Goal: Task Accomplishment & Management: Use online tool/utility

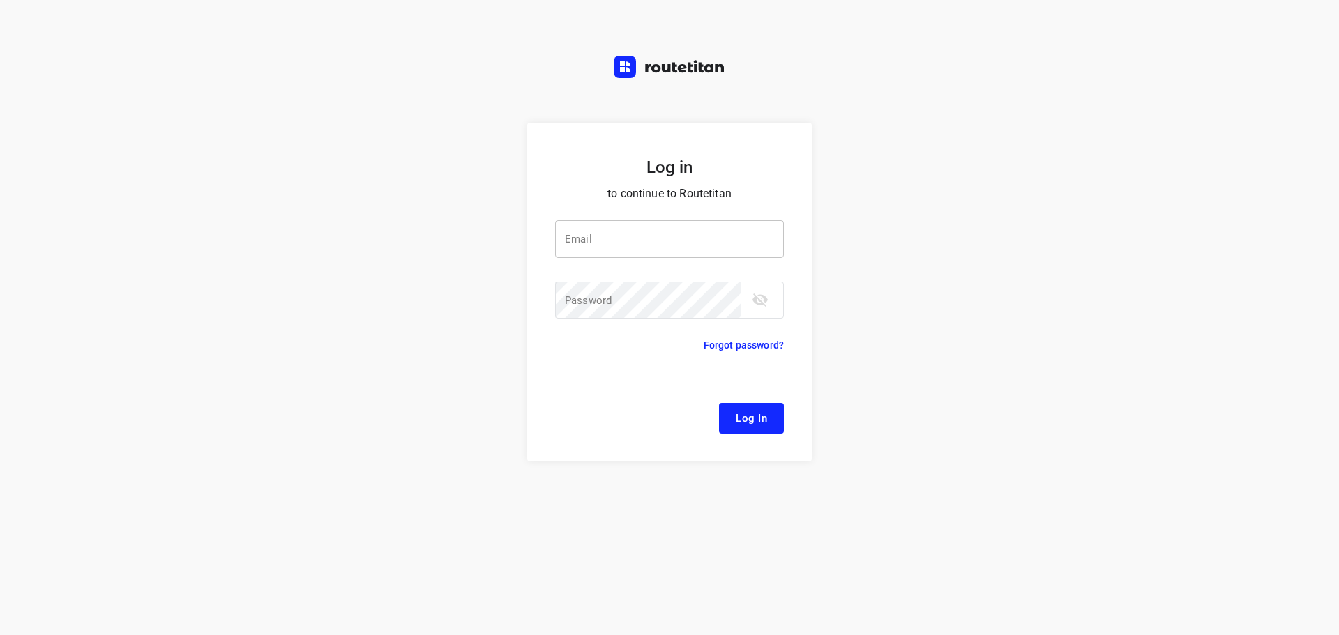
click at [646, 248] on input "email" at bounding box center [669, 239] width 229 height 38
type input "[EMAIL_ADDRESS][DOMAIN_NAME]"
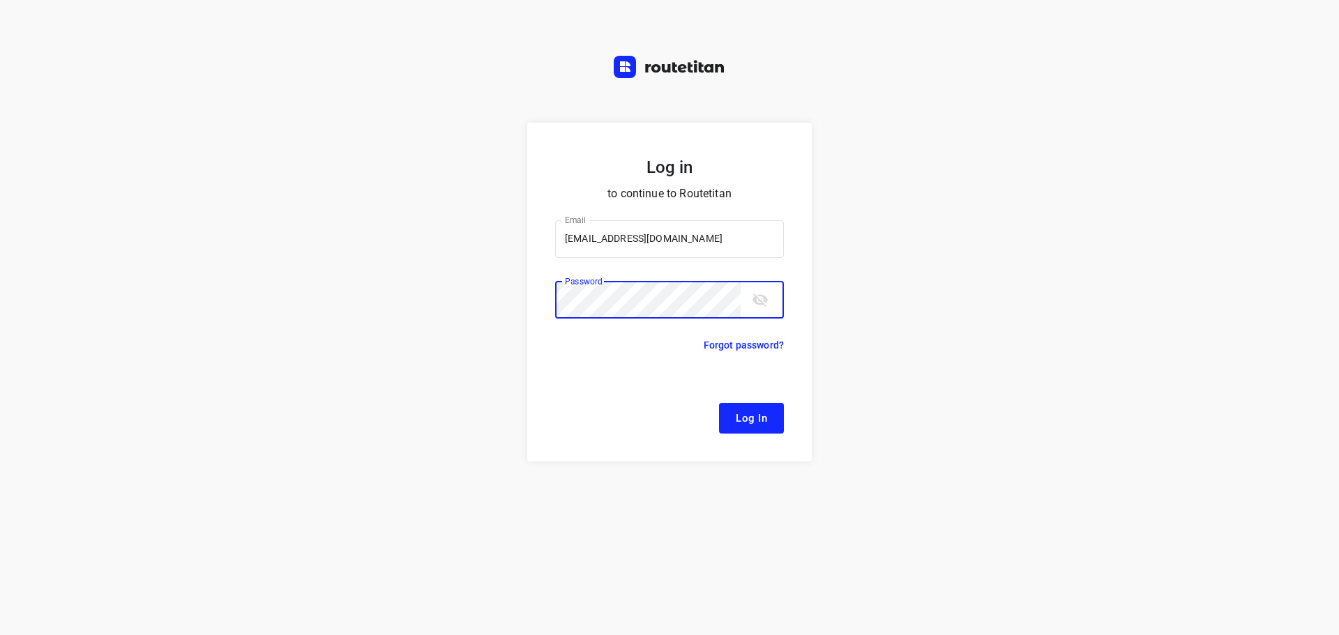
click at [719, 403] on button "Log In" at bounding box center [751, 418] width 65 height 31
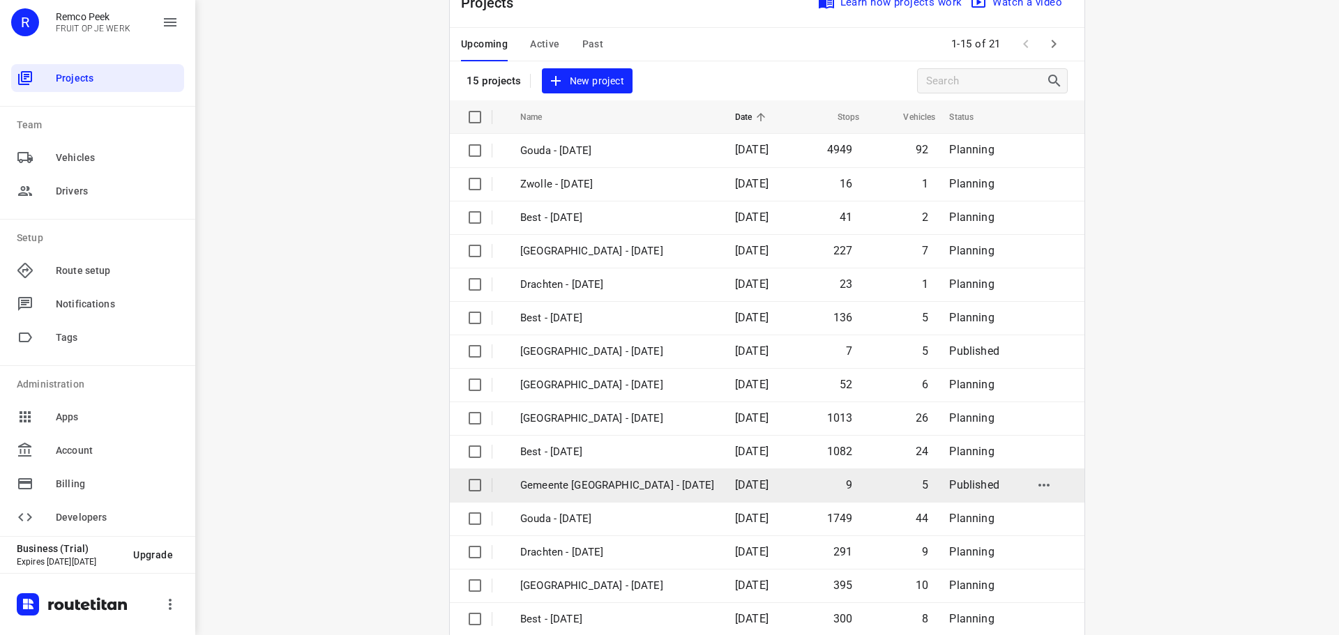
scroll to position [70, 0]
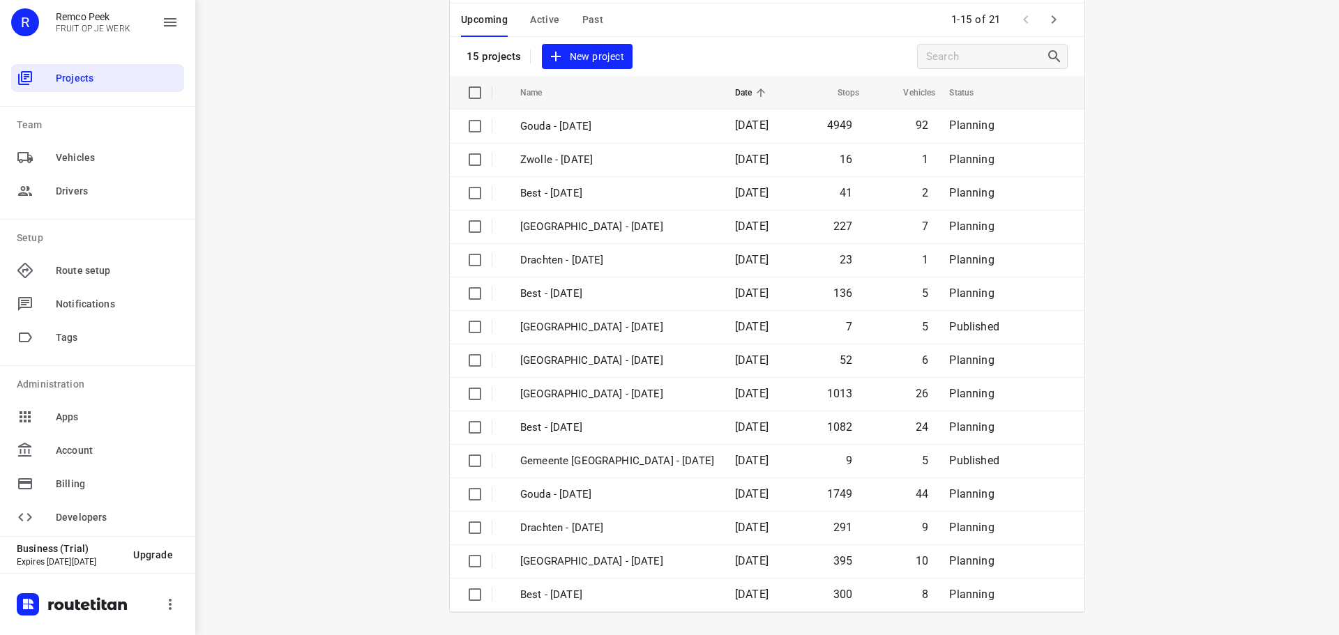
click at [1046, 23] on icon "button" at bounding box center [1053, 19] width 17 height 17
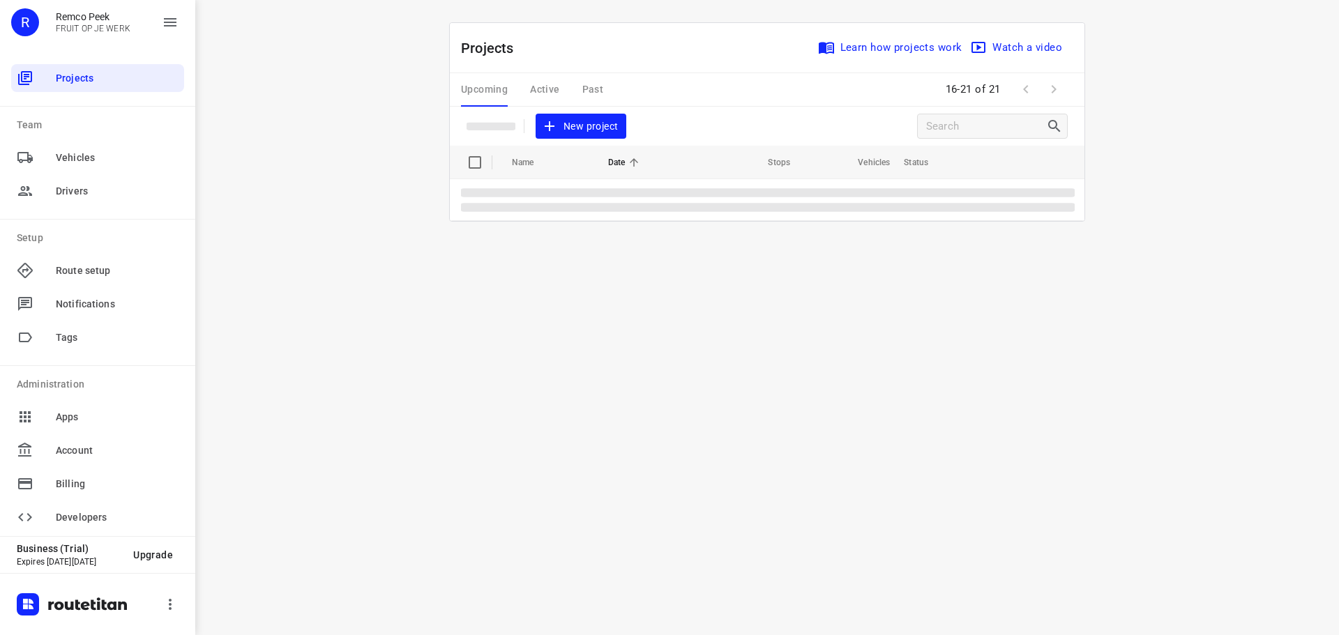
scroll to position [0, 0]
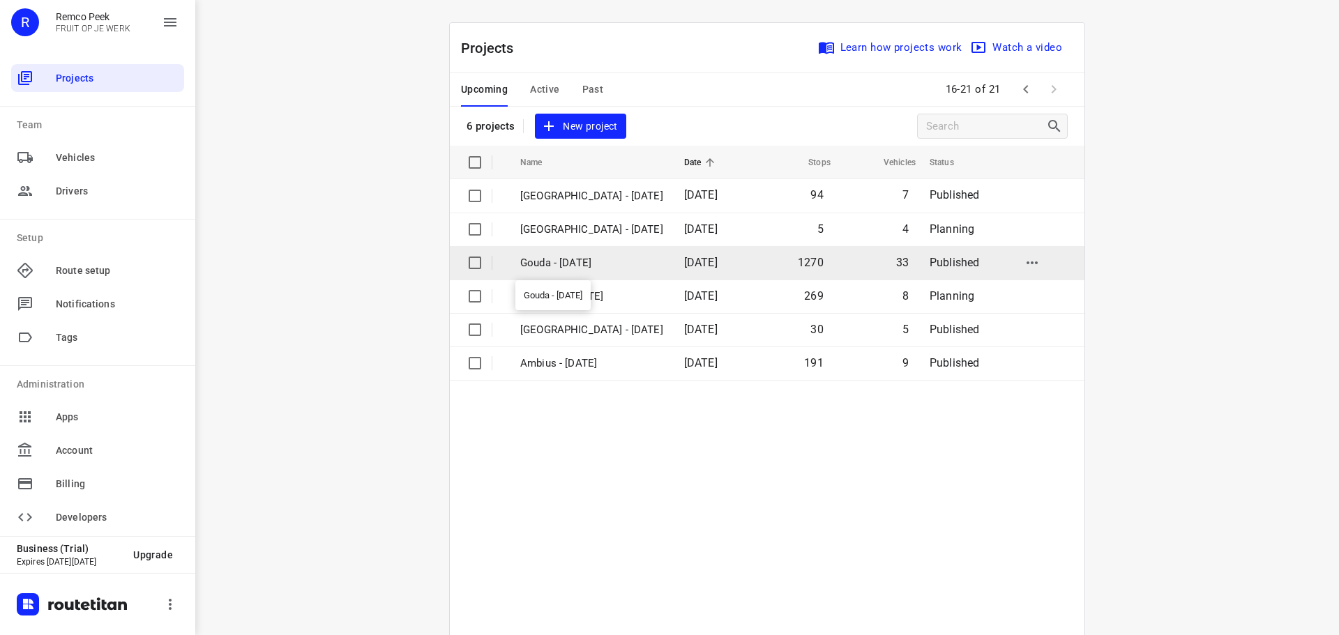
click at [594, 268] on p "Gouda - Tuesday" at bounding box center [591, 263] width 143 height 16
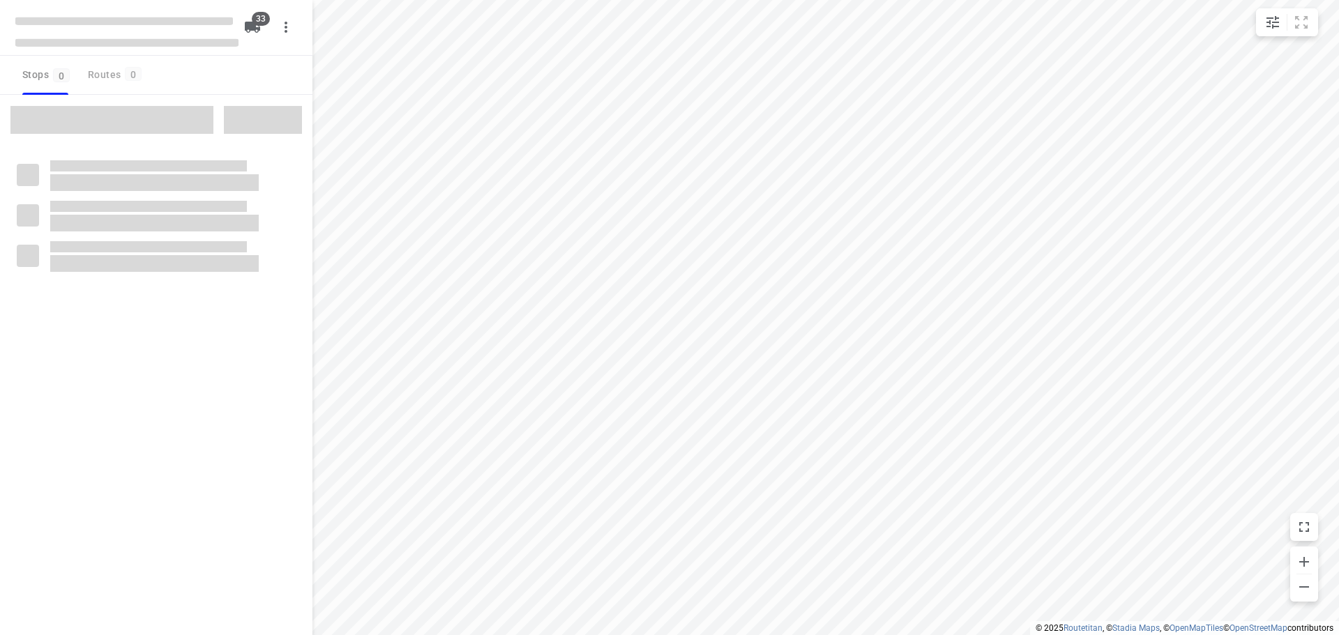
type input "distance"
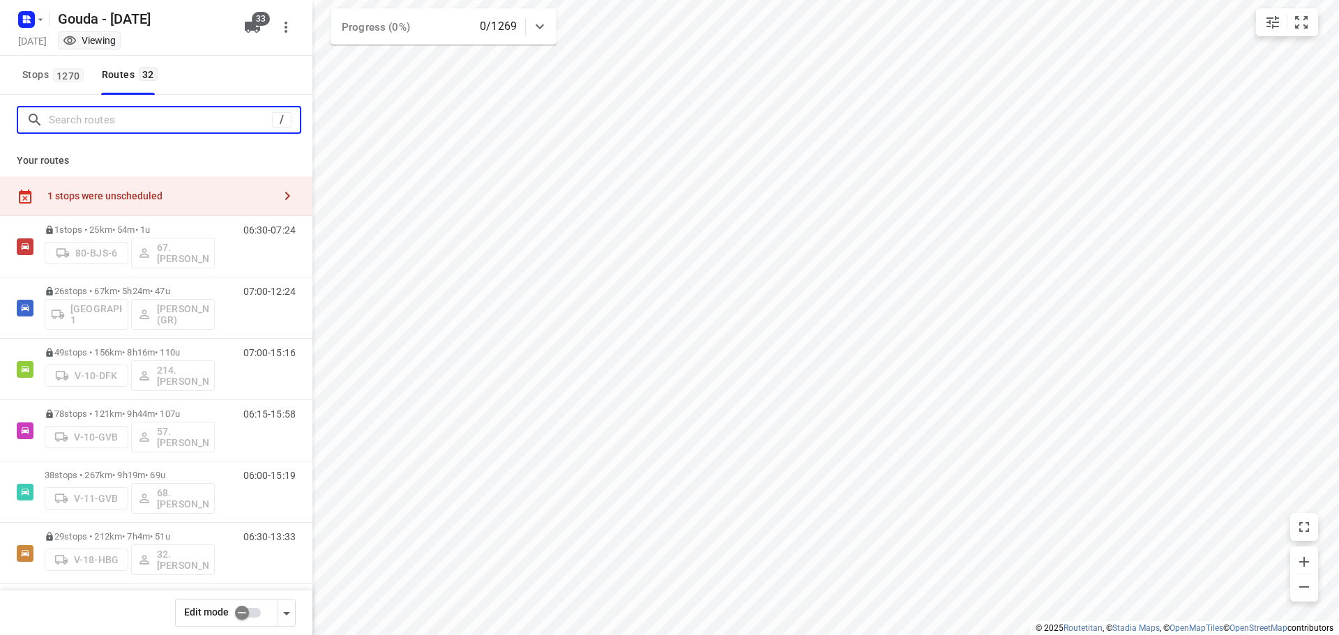
click at [134, 121] on input "Search routes" at bounding box center [160, 120] width 223 height 22
click at [43, 89] on button "Stops 1270" at bounding box center [52, 75] width 71 height 39
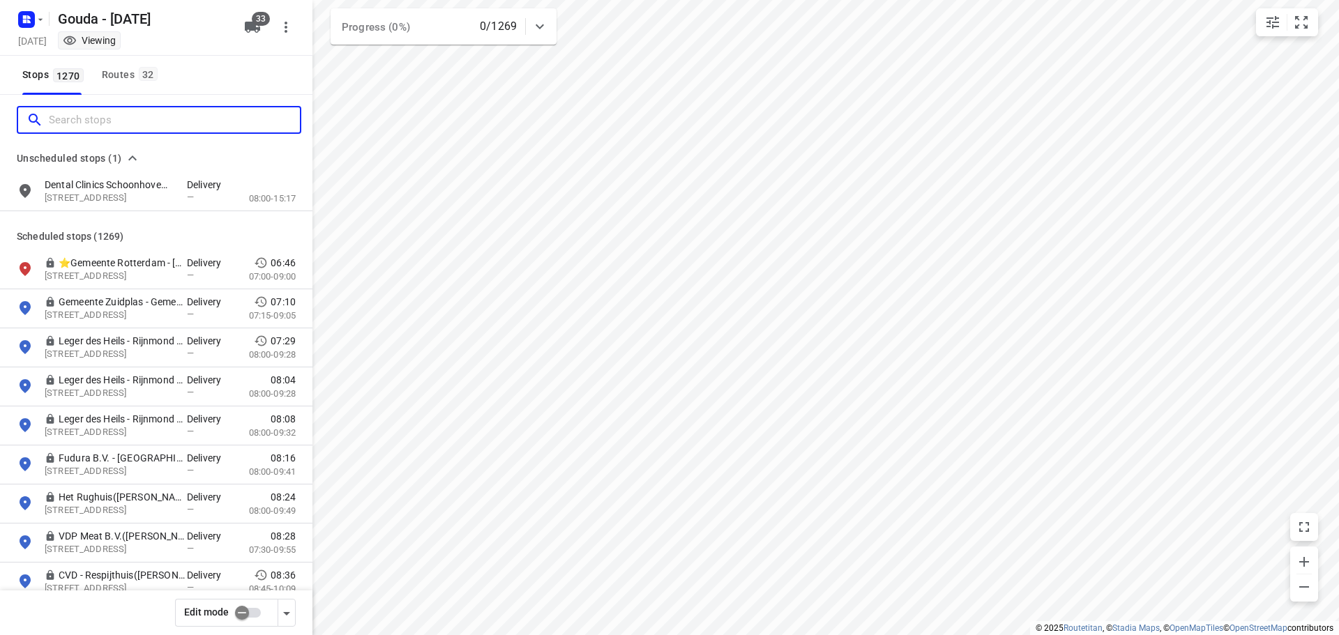
click at [86, 114] on input "Search stops" at bounding box center [174, 120] width 251 height 22
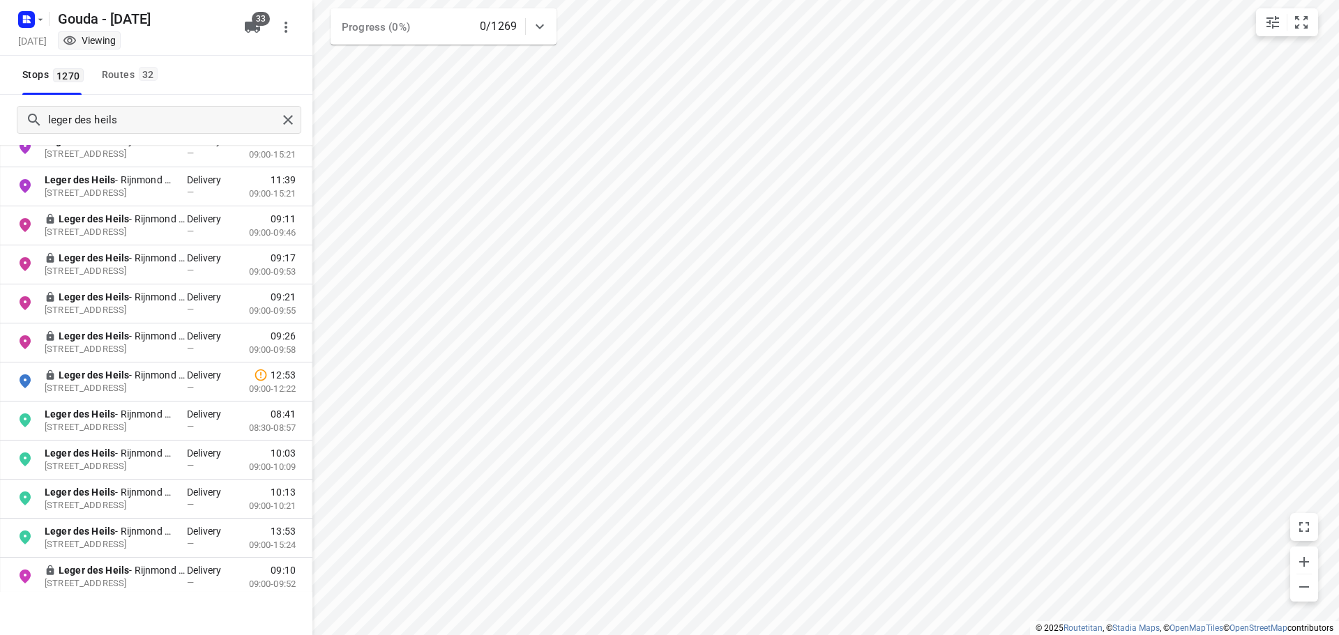
scroll to position [492, 0]
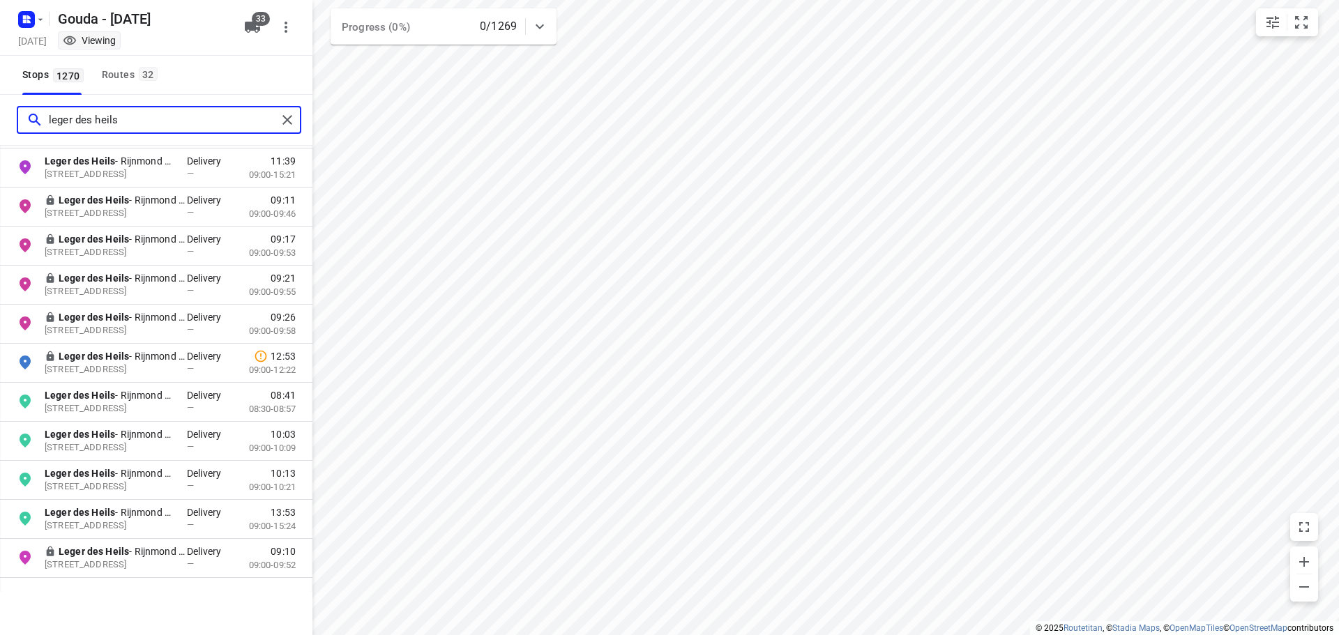
drag, startPoint x: 132, startPoint y: 126, endPoint x: 0, endPoint y: 105, distance: 134.2
click at [0, 105] on div "leger des heils" at bounding box center [156, 120] width 312 height 50
paste input "Oleanderstraat"
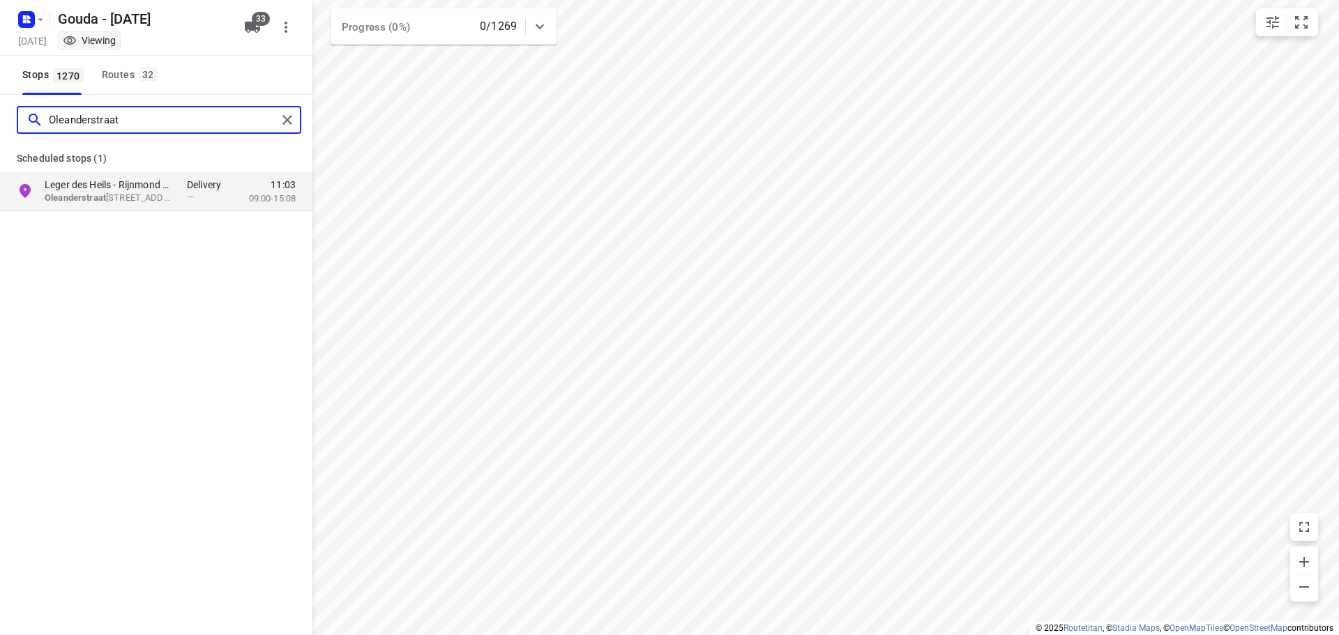
scroll to position [0, 0]
type input "Oleanderstraat"
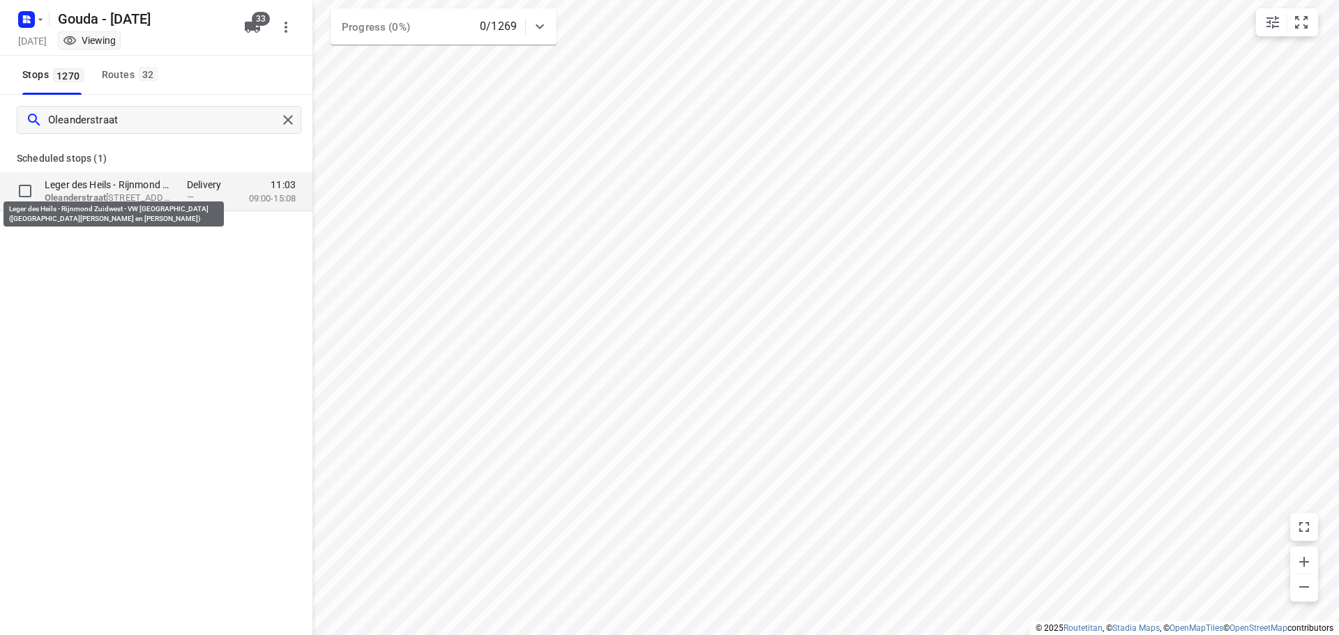
click at [126, 183] on p "Leger des Heils - Rijnmond Zuidwest - VW Rotterdam(Esmeralda, Willemieke en Sop…" at bounding box center [109, 185] width 128 height 14
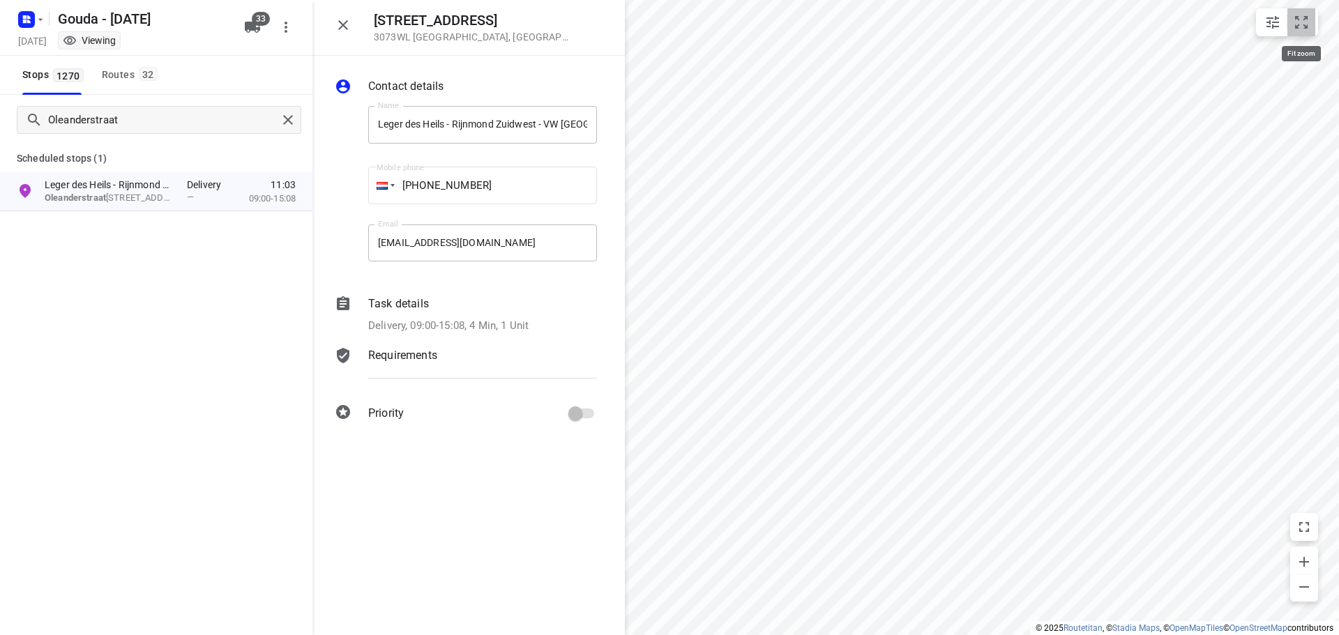
click at [1312, 20] on button "small contained button group" at bounding box center [1301, 22] width 28 height 28
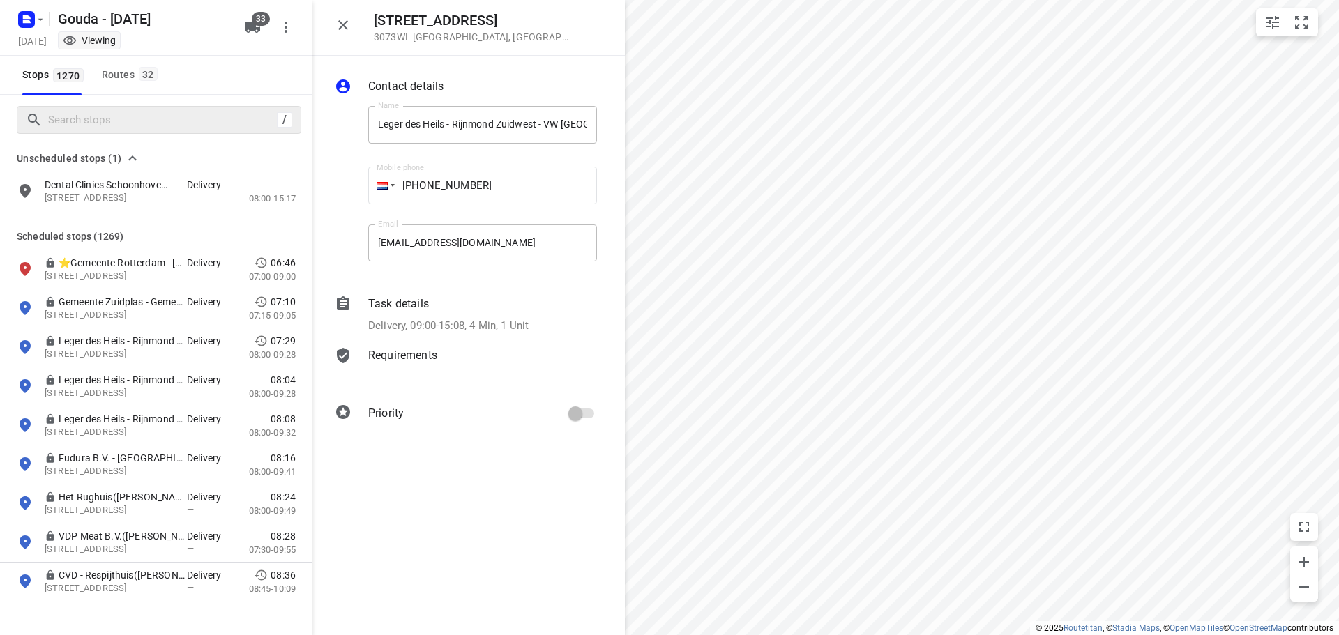
click at [220, 78] on div "Stops 1270 Routes 32" at bounding box center [156, 75] width 312 height 39
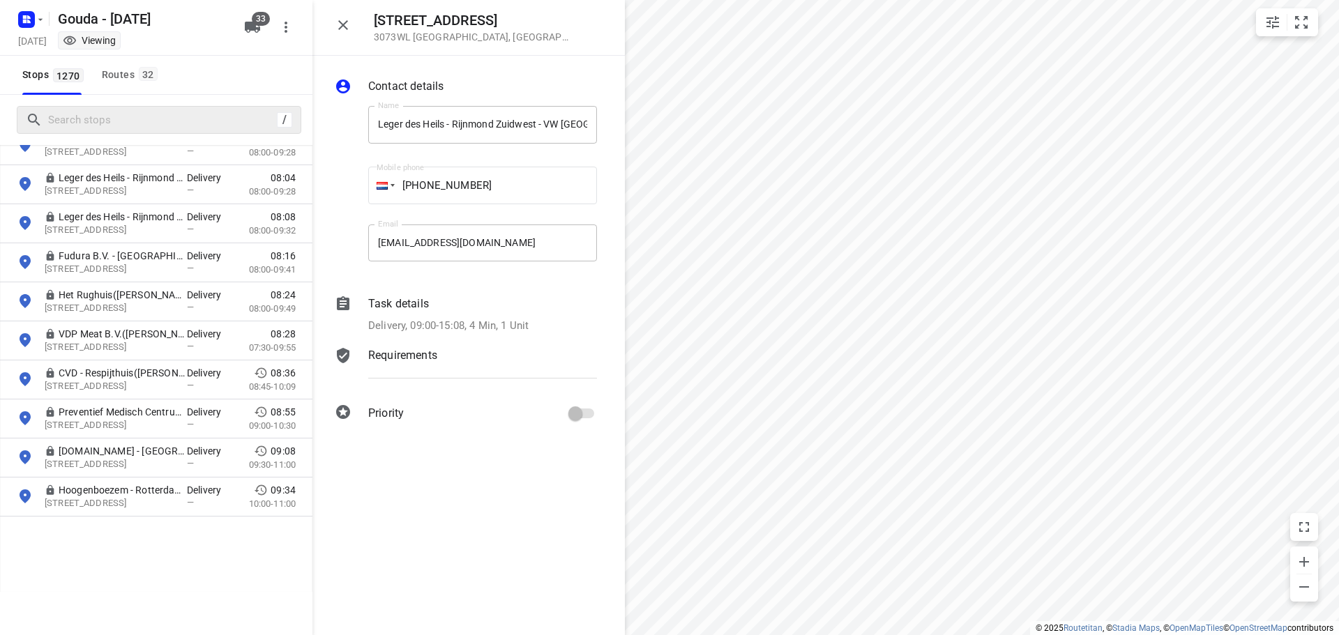
scroll to position [70, 0]
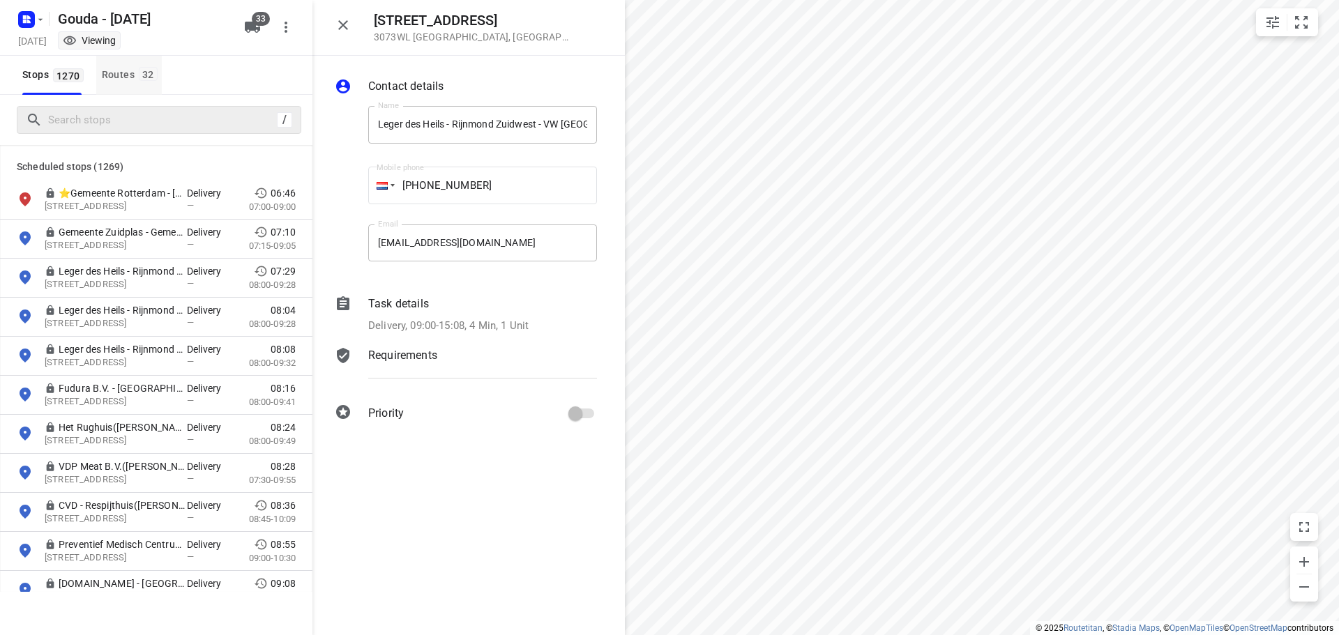
click at [141, 75] on span "32" at bounding box center [148, 74] width 19 height 14
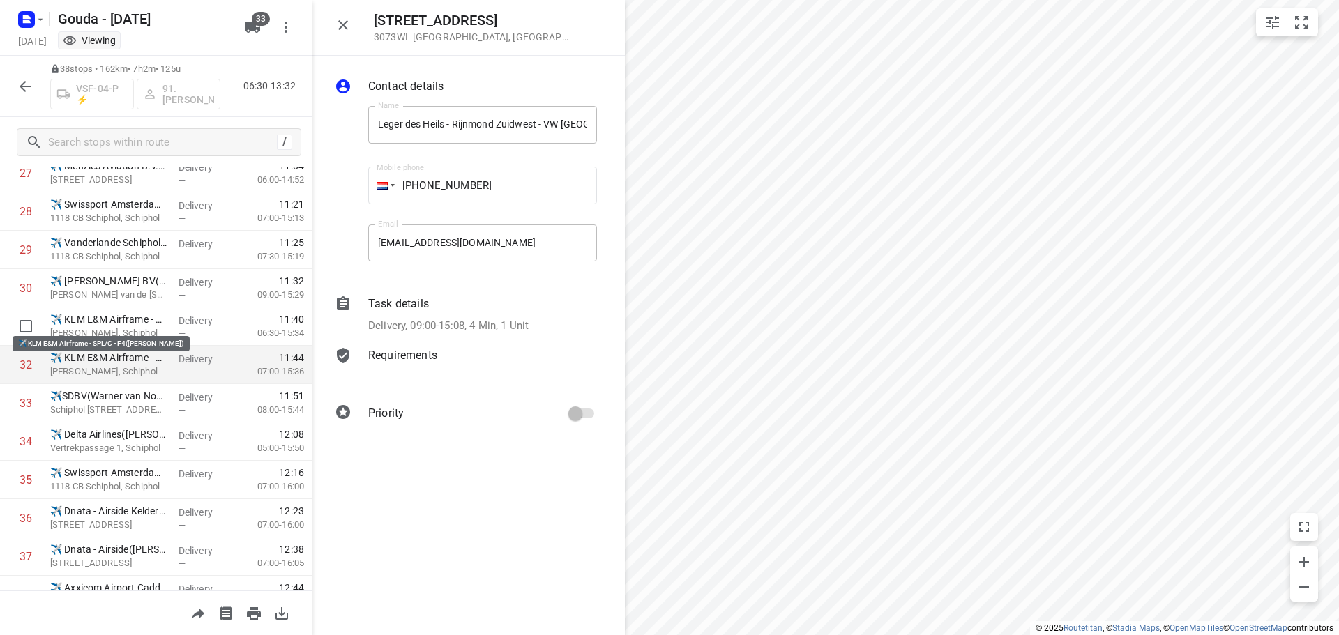
scroll to position [1182, 0]
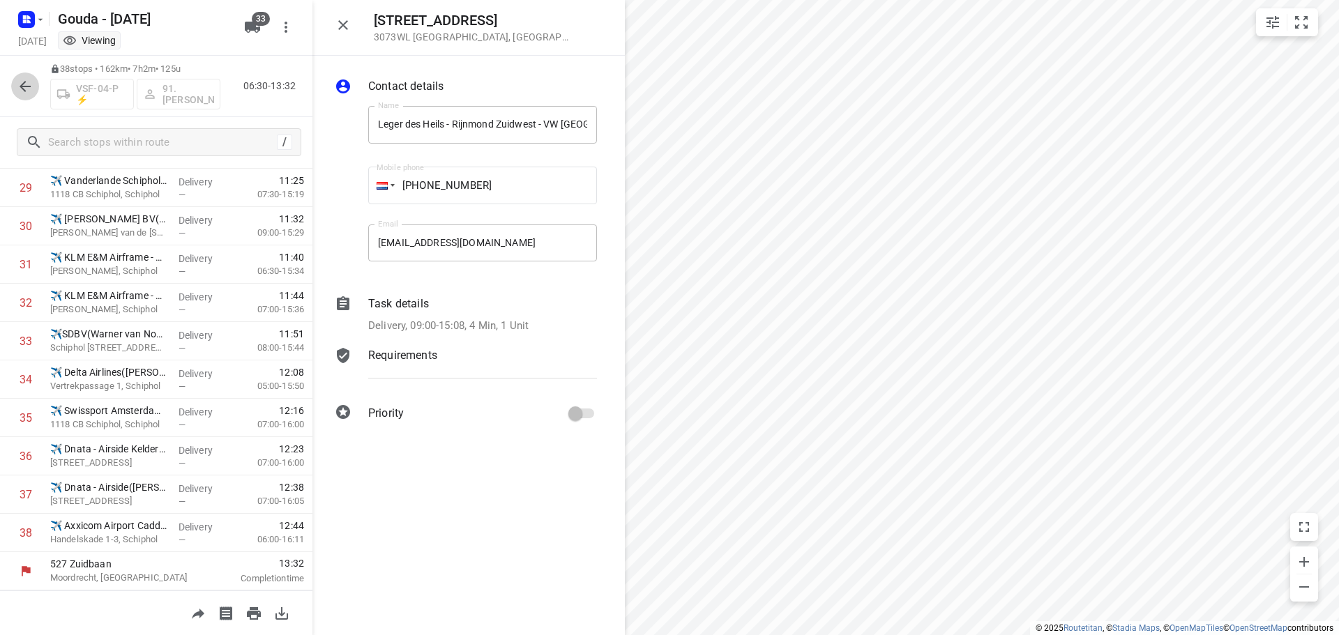
click at [29, 84] on icon "button" at bounding box center [25, 86] width 17 height 17
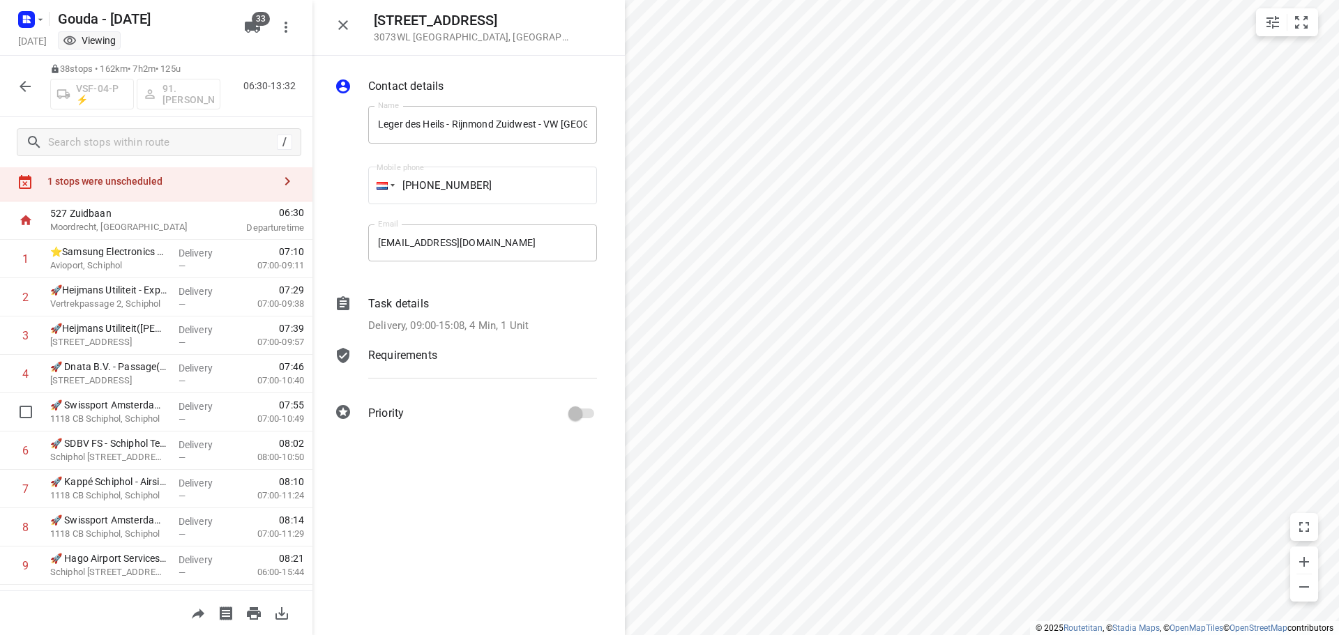
scroll to position [0, 0]
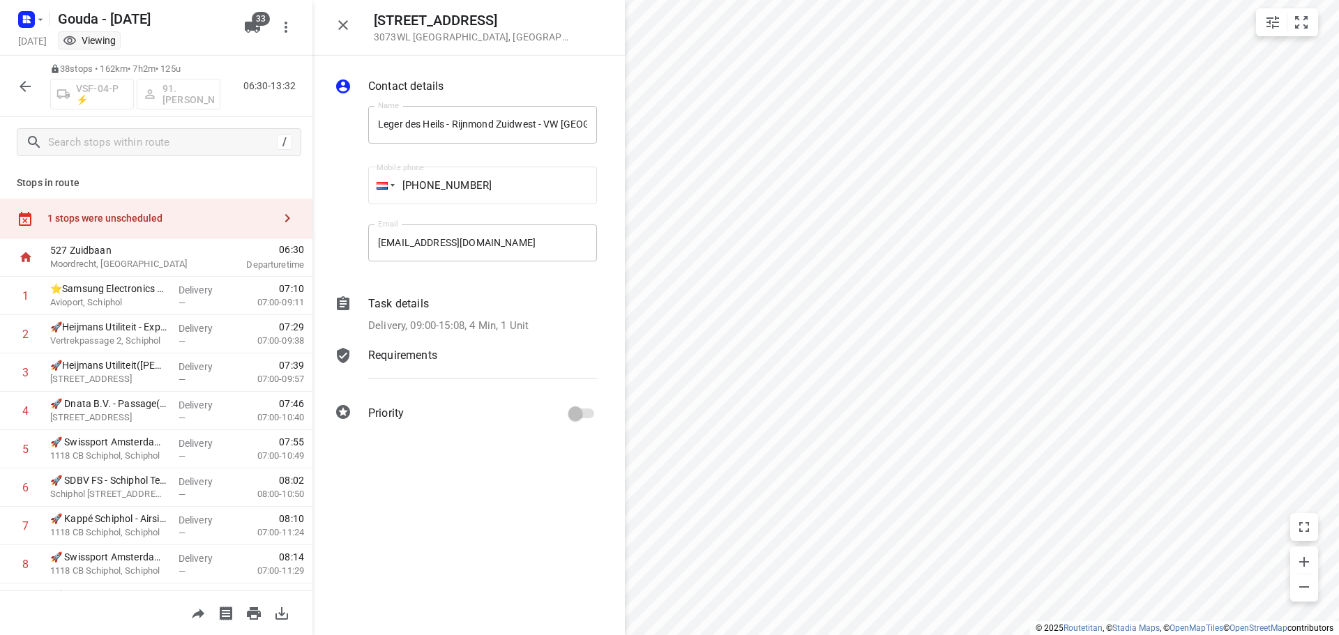
click at [34, 86] on button "button" at bounding box center [25, 87] width 28 height 28
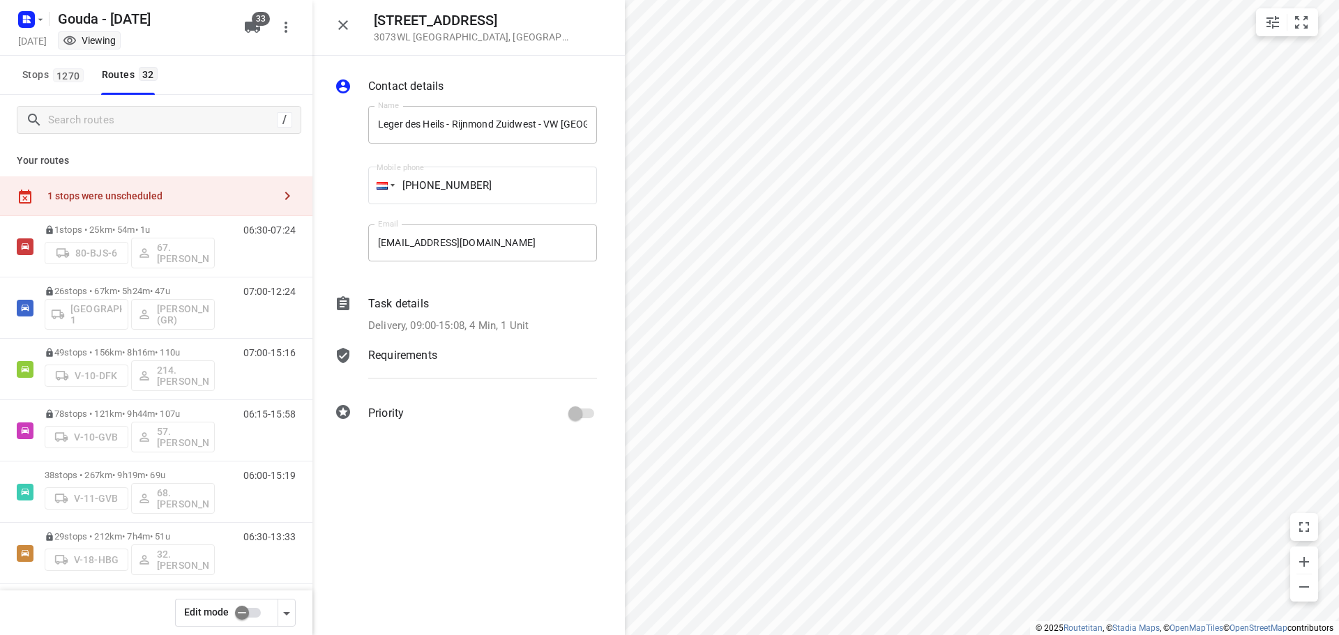
click at [34, 86] on button "Stops 1270" at bounding box center [52, 75] width 71 height 39
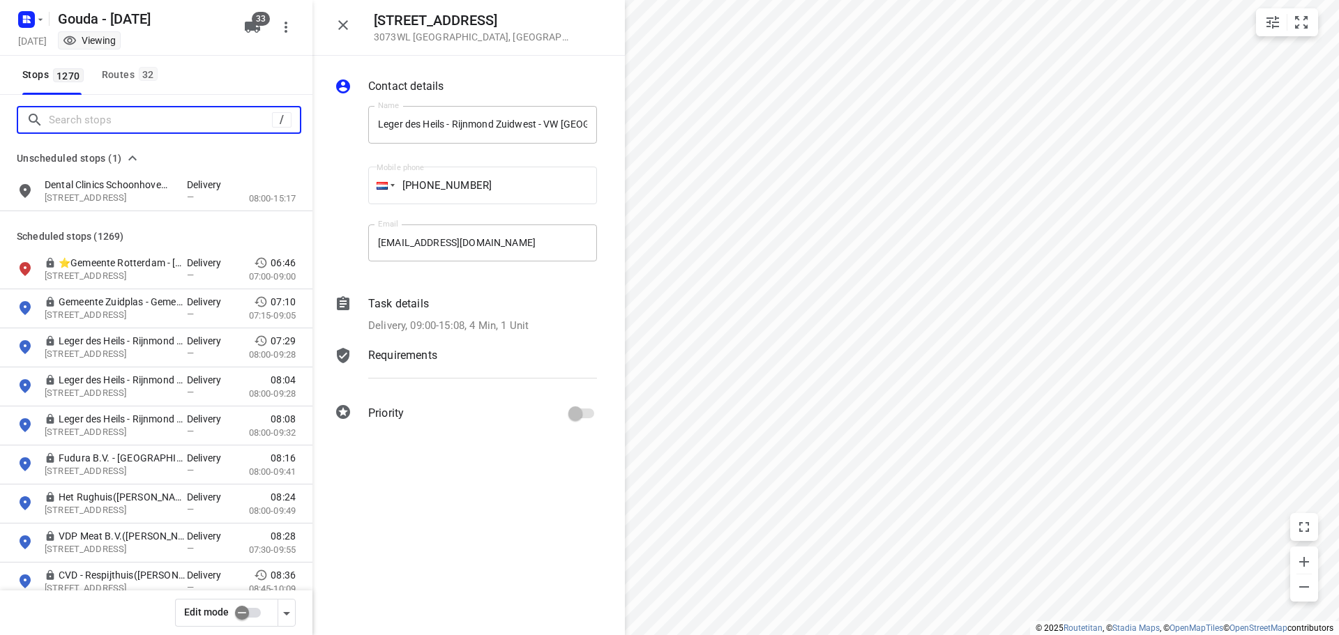
click at [74, 118] on input "Search stops" at bounding box center [160, 120] width 223 height 22
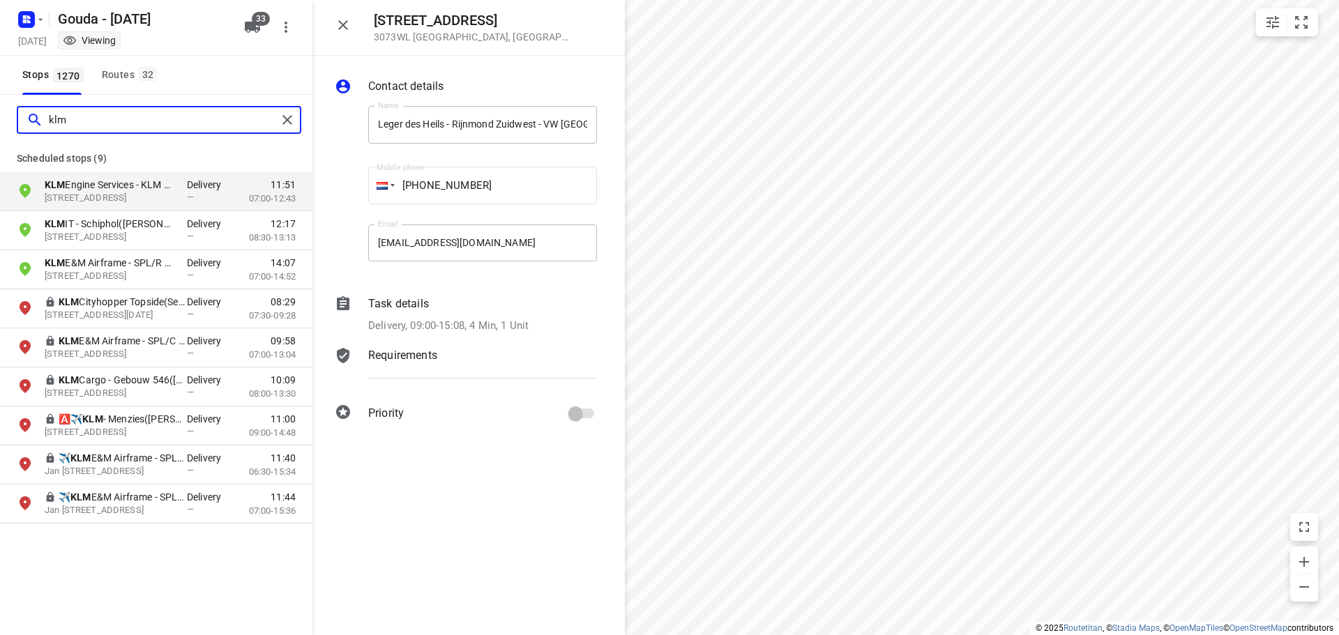
type input "klm"
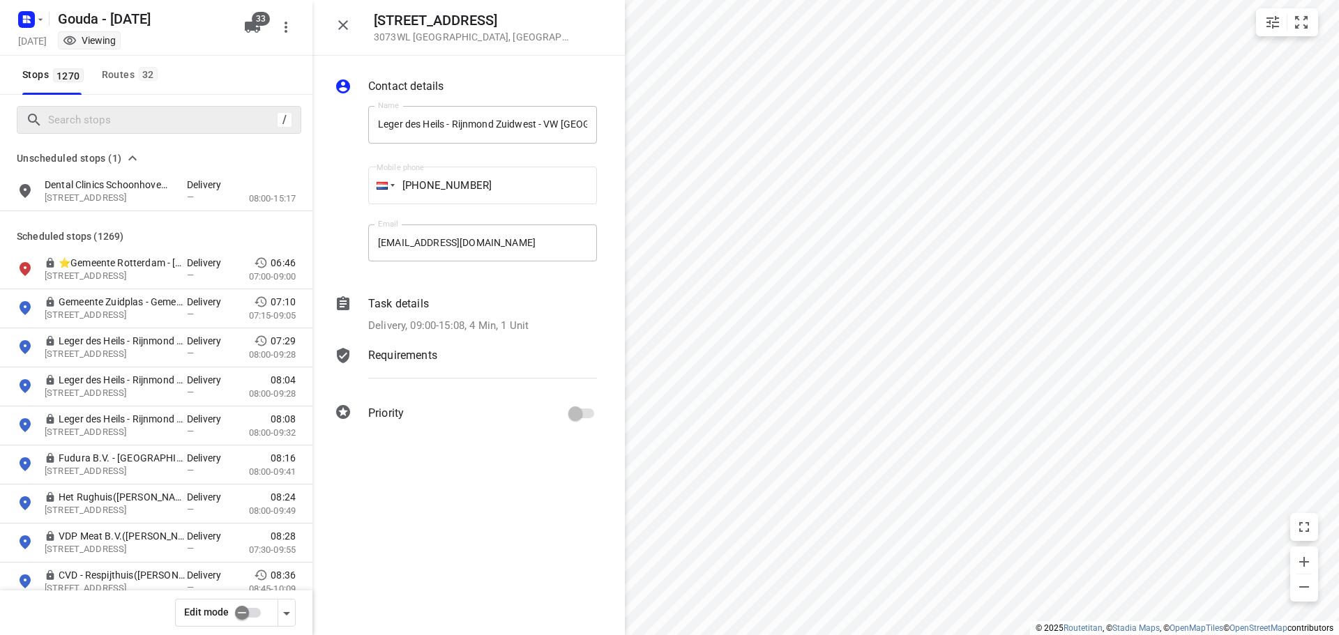
click at [271, 71] on div "Stops 1270 Routes 32" at bounding box center [156, 75] width 312 height 39
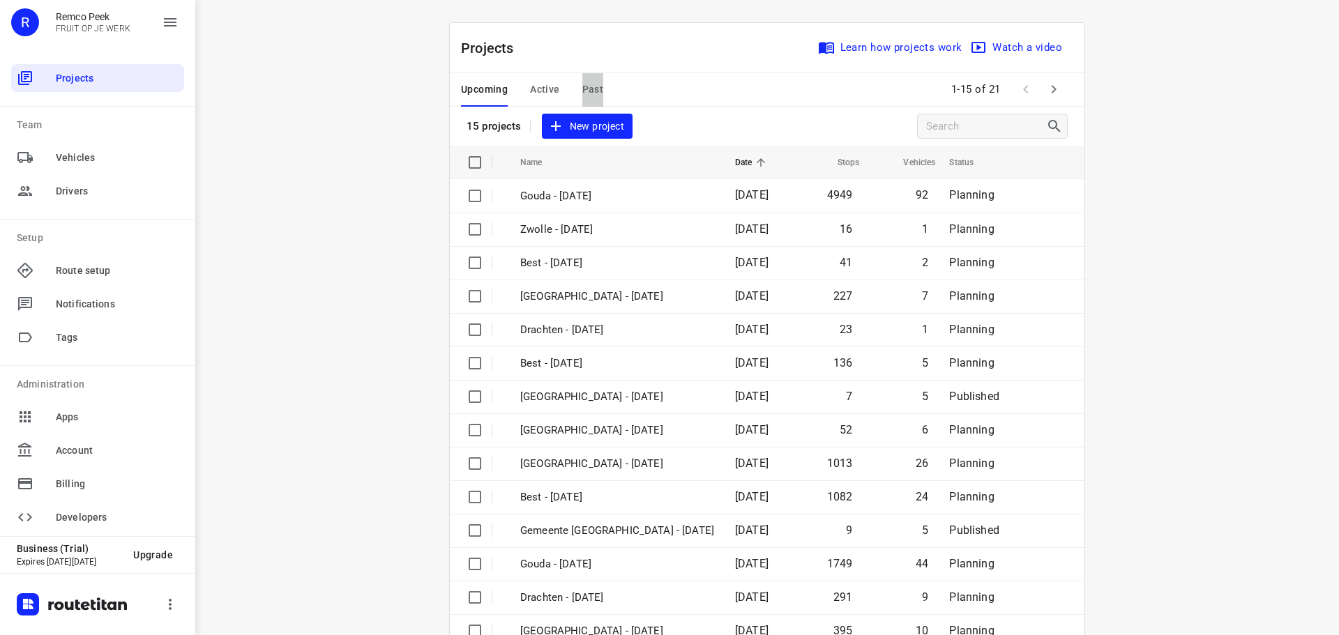
click at [582, 84] on span "Past" at bounding box center [593, 89] width 22 height 17
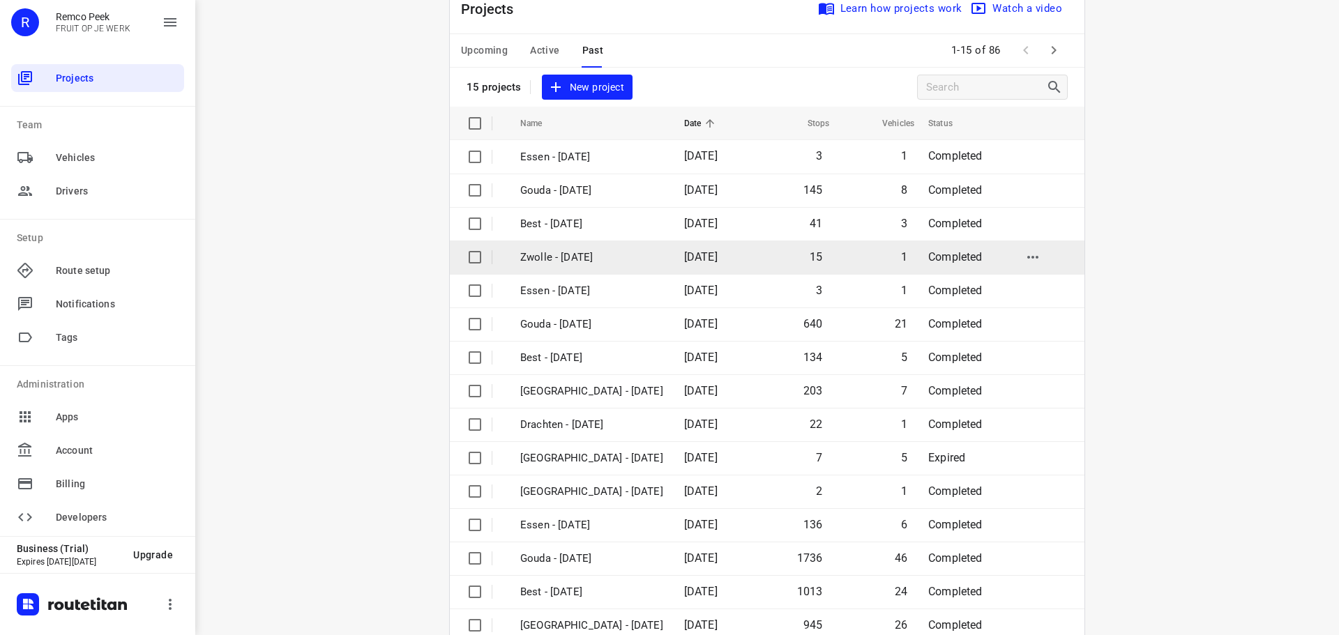
scroll to position [70, 0]
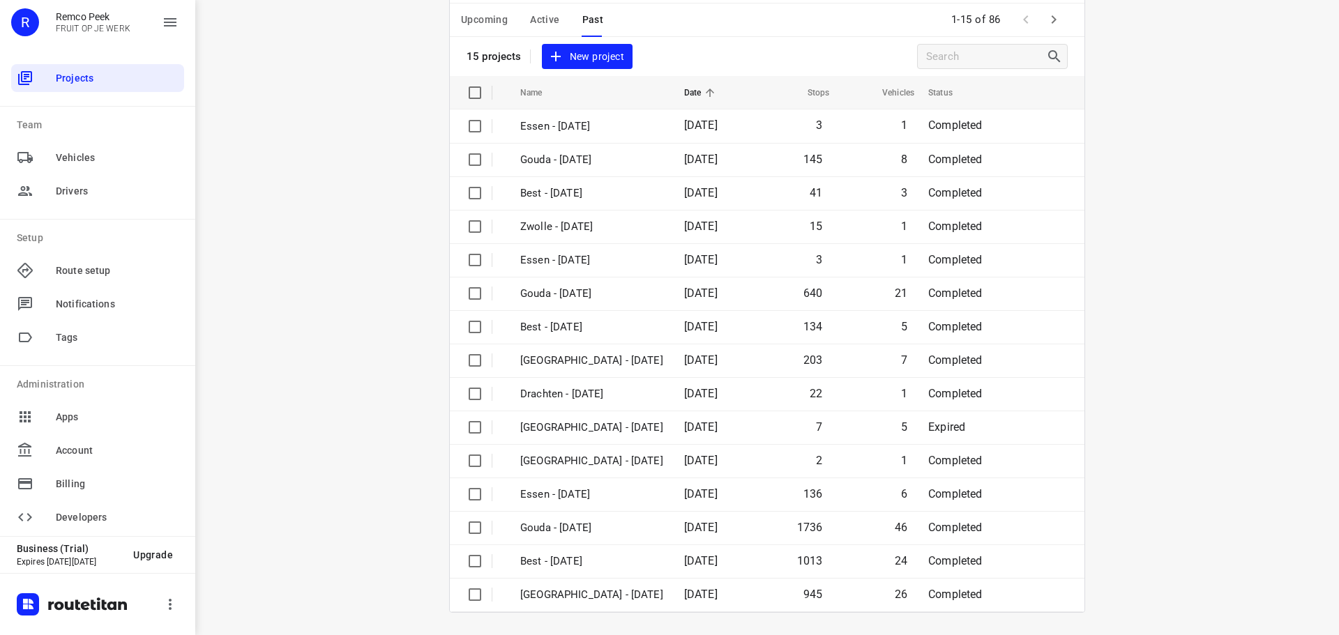
click at [1045, 22] on icon "button" at bounding box center [1053, 19] width 17 height 17
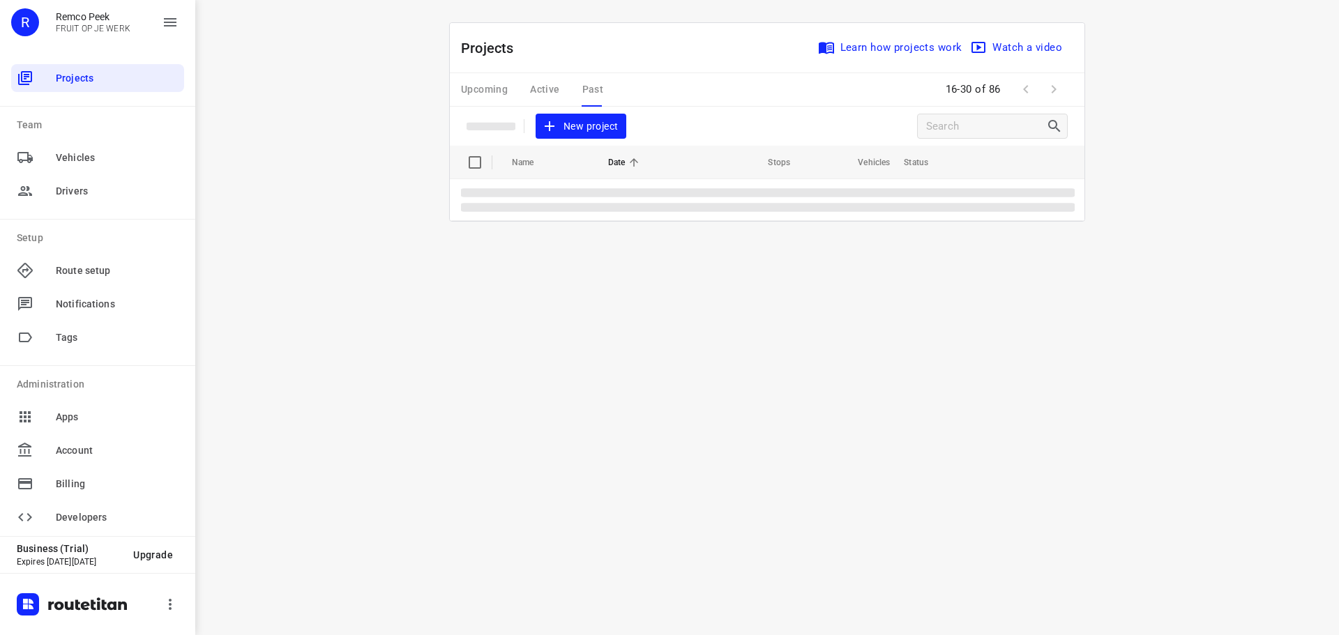
scroll to position [0, 0]
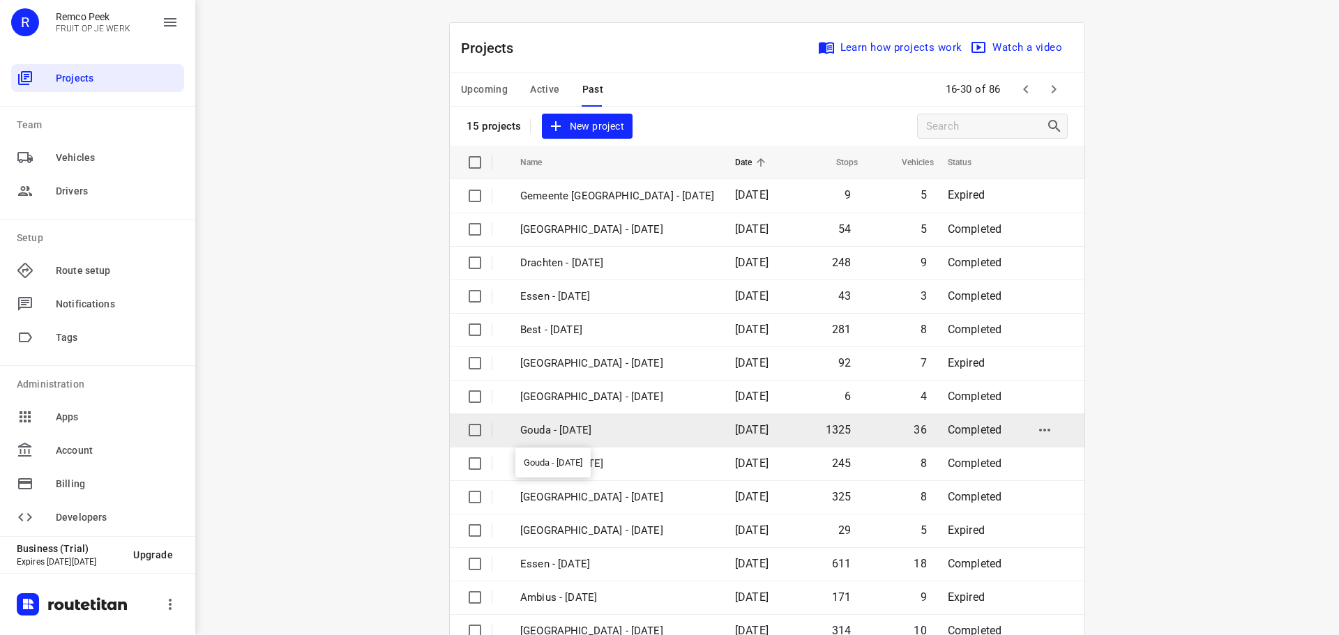
click at [600, 432] on p "Gouda - Tuesday" at bounding box center [617, 431] width 194 height 16
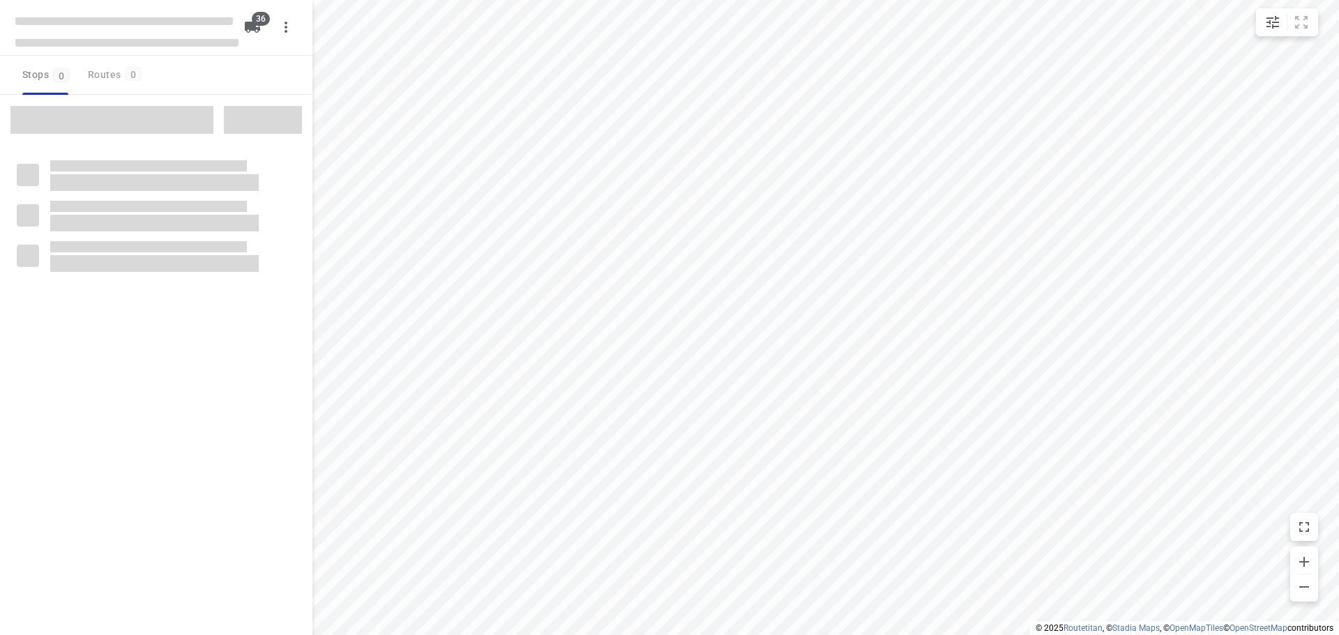
type input "distance"
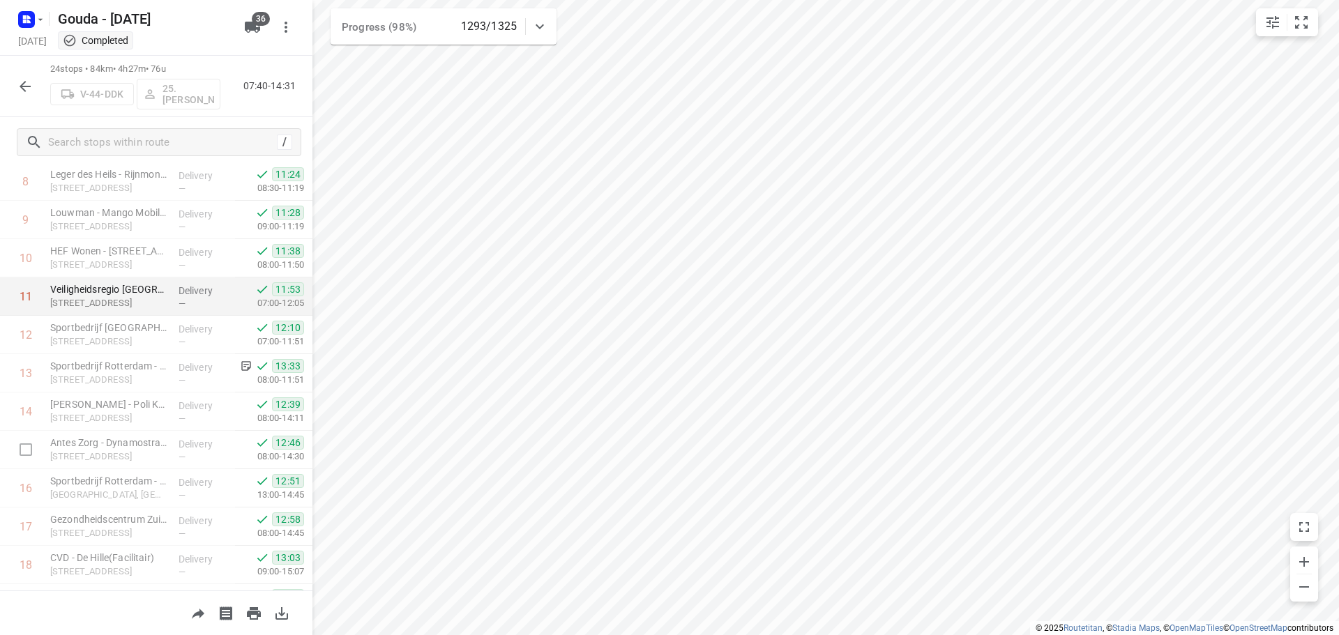
scroll to position [488, 0]
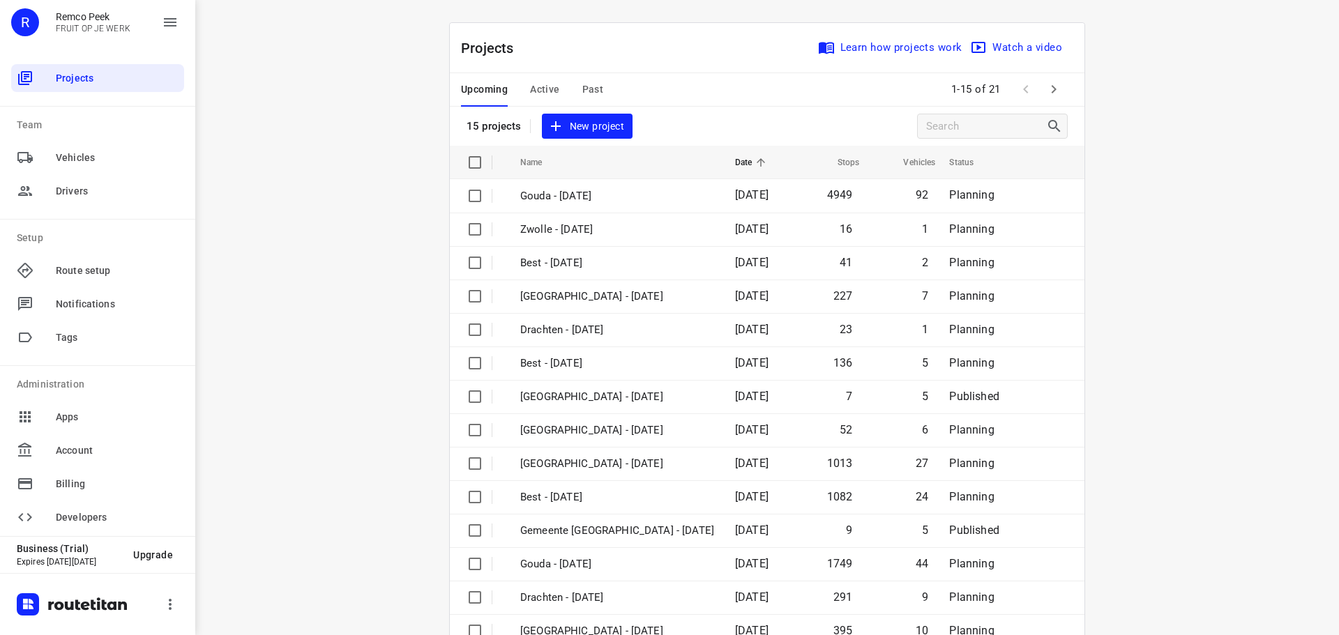
click at [534, 87] on span "Active" at bounding box center [544, 89] width 29 height 17
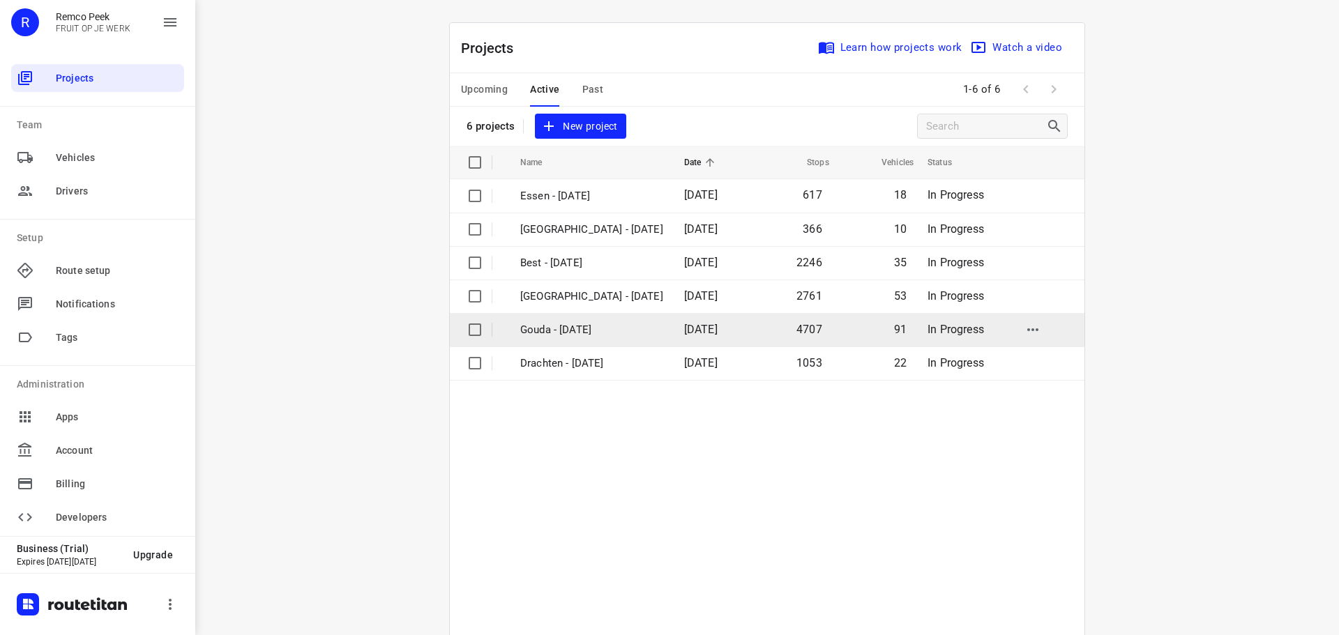
click at [578, 334] on p "Gouda - [DATE]" at bounding box center [591, 330] width 143 height 16
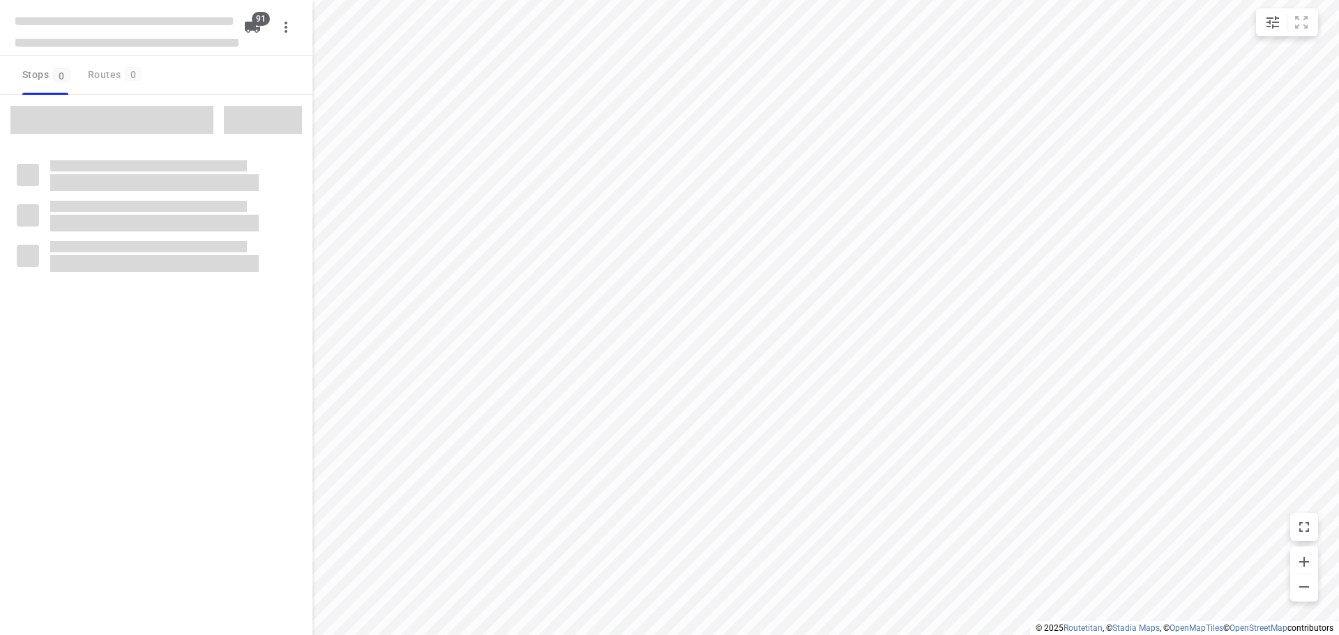
type input "distance"
checkbox input "true"
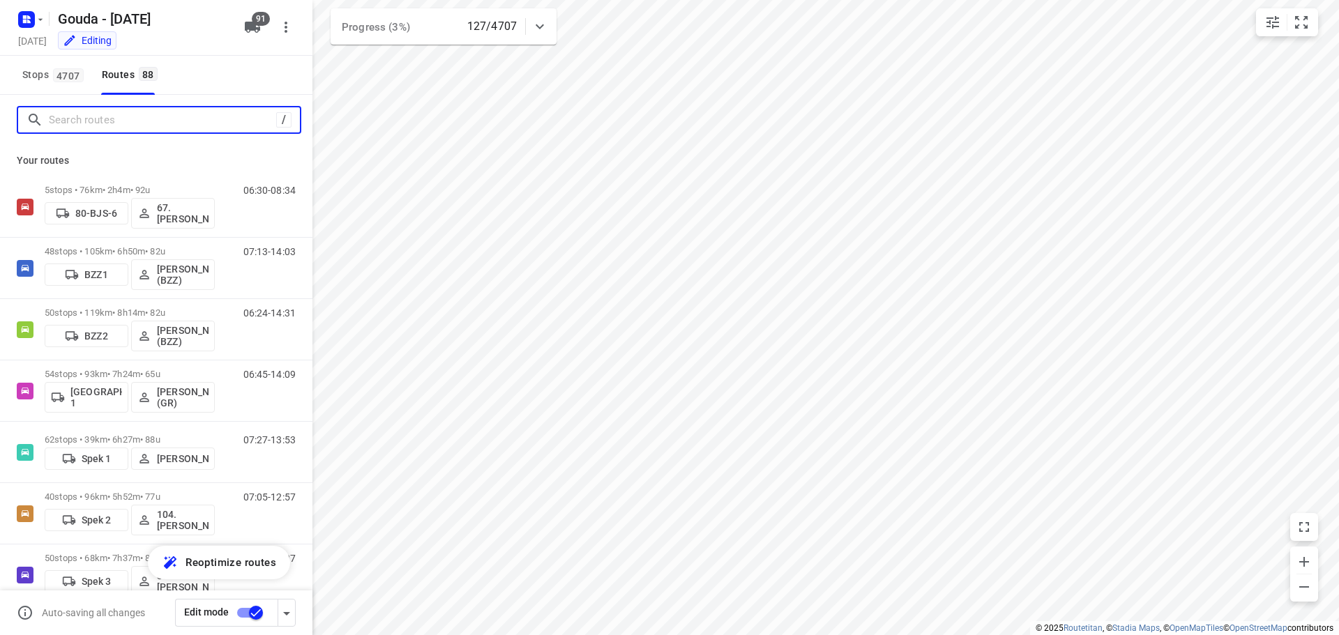
click at [68, 109] on input "Search routes" at bounding box center [162, 120] width 227 height 22
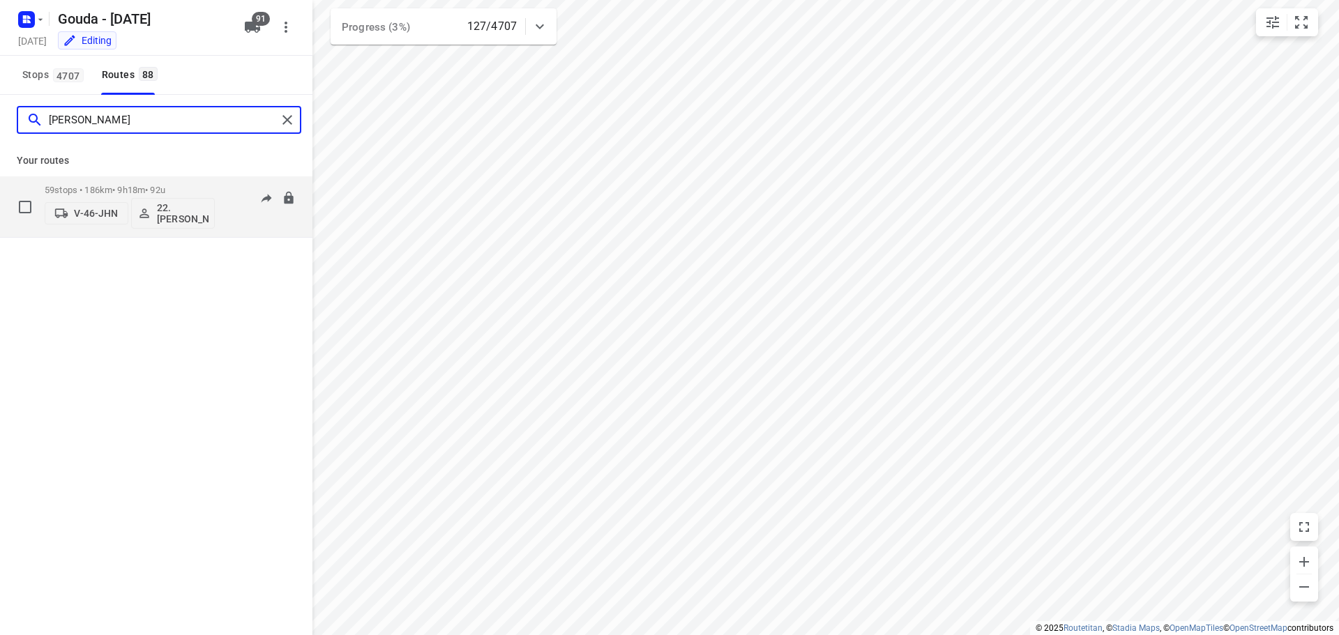
type input "alicia"
click at [172, 185] on p "59 stops • 186km • 9h18m • 92u" at bounding box center [130, 190] width 170 height 10
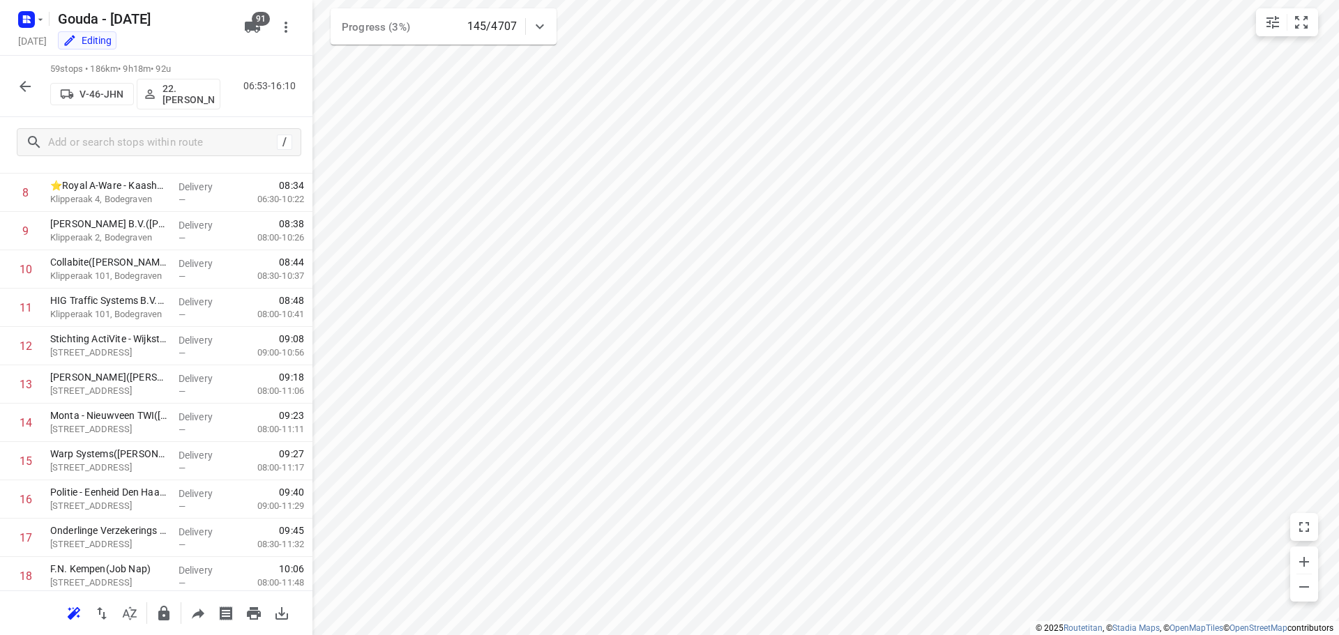
scroll to position [349, 0]
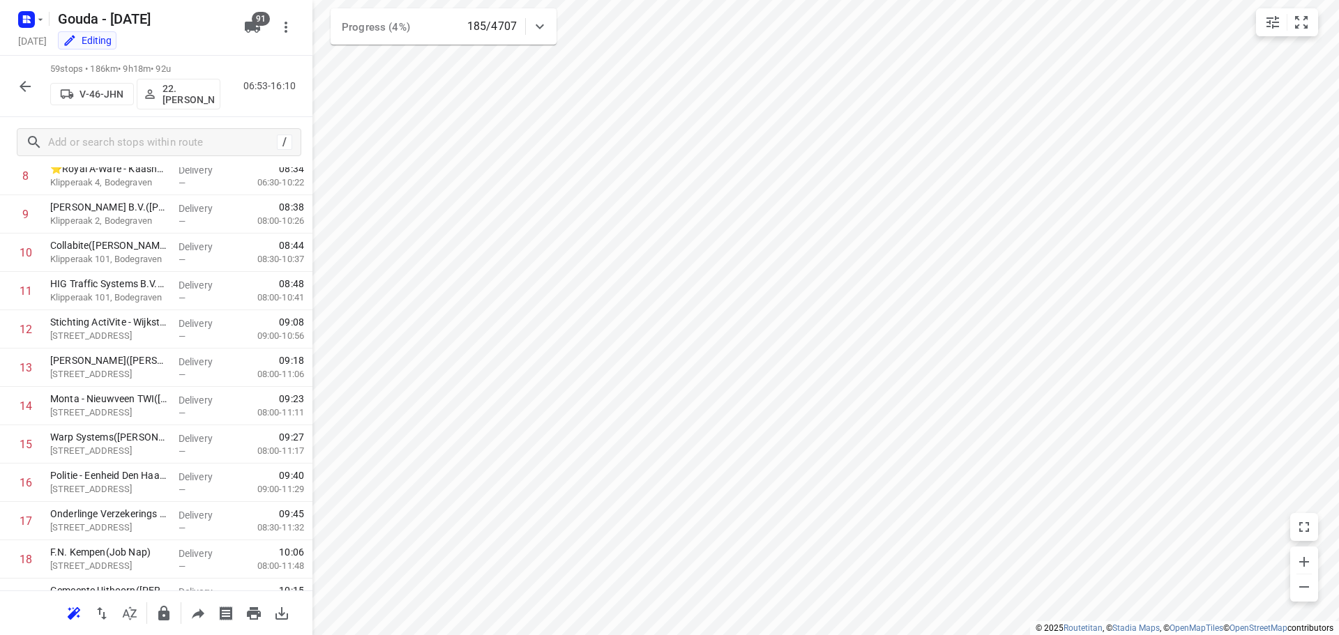
click at [19, 77] on button "button" at bounding box center [25, 87] width 28 height 28
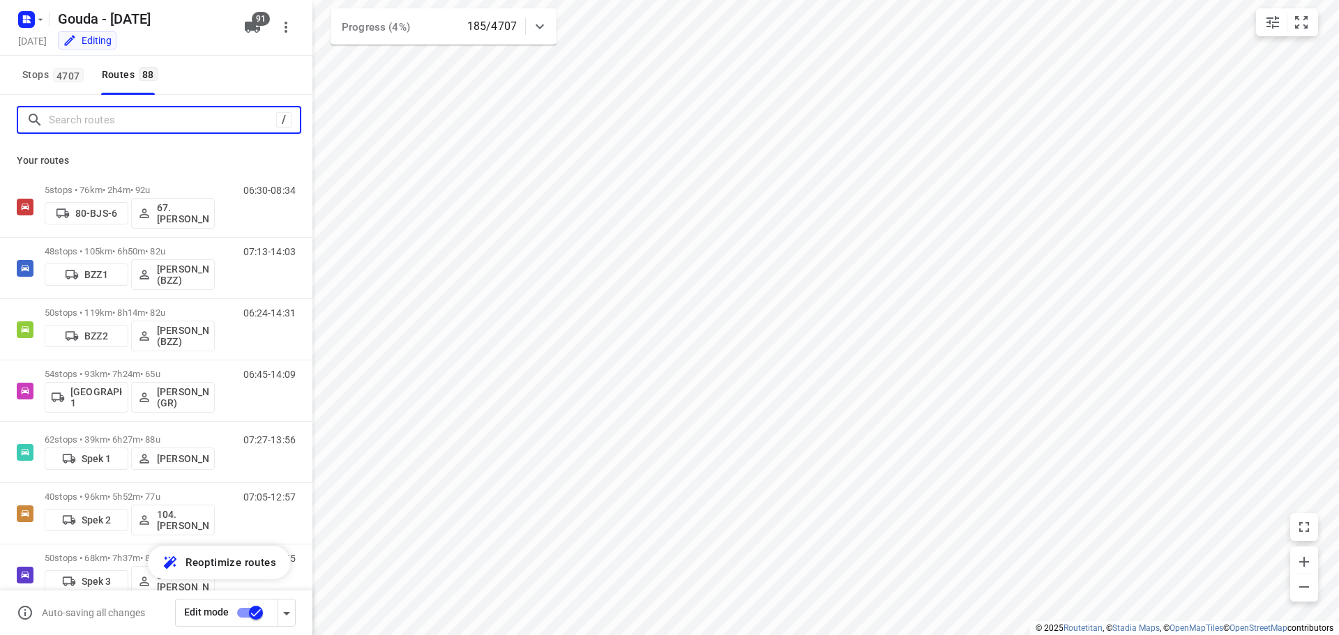
click at [71, 122] on input "Search routes" at bounding box center [162, 120] width 227 height 22
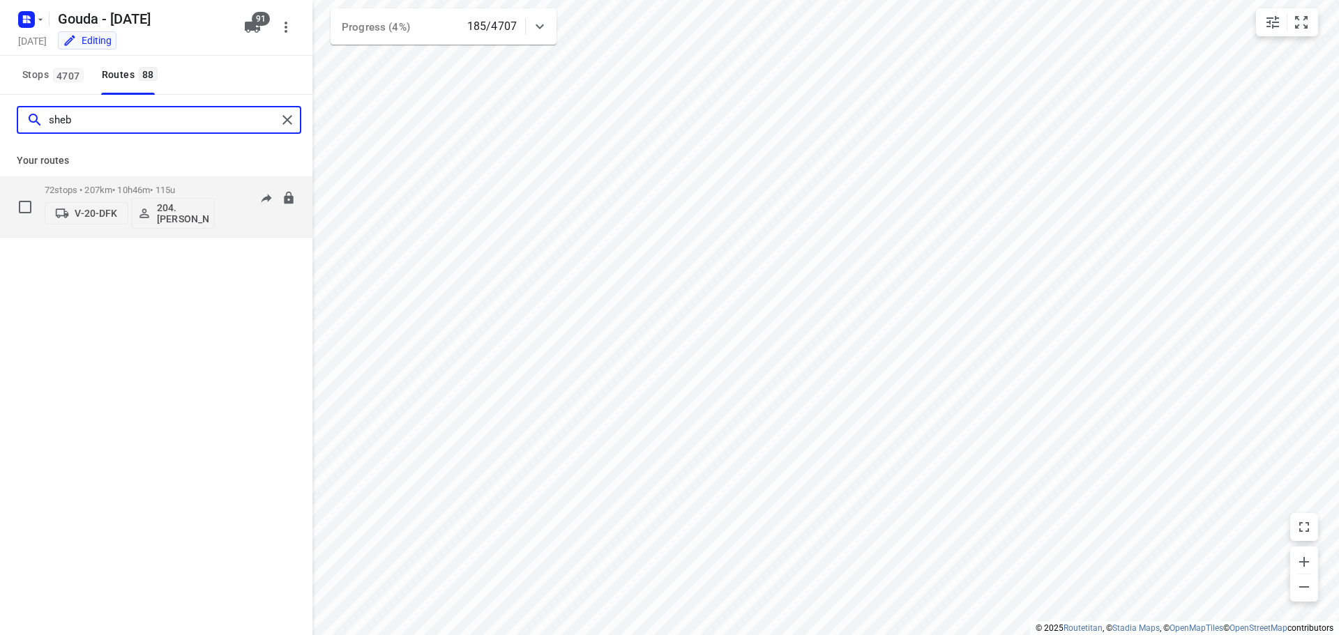
type input "sheb"
click at [99, 186] on p "72 stops • 207km • 10h46m • 115u" at bounding box center [130, 190] width 170 height 10
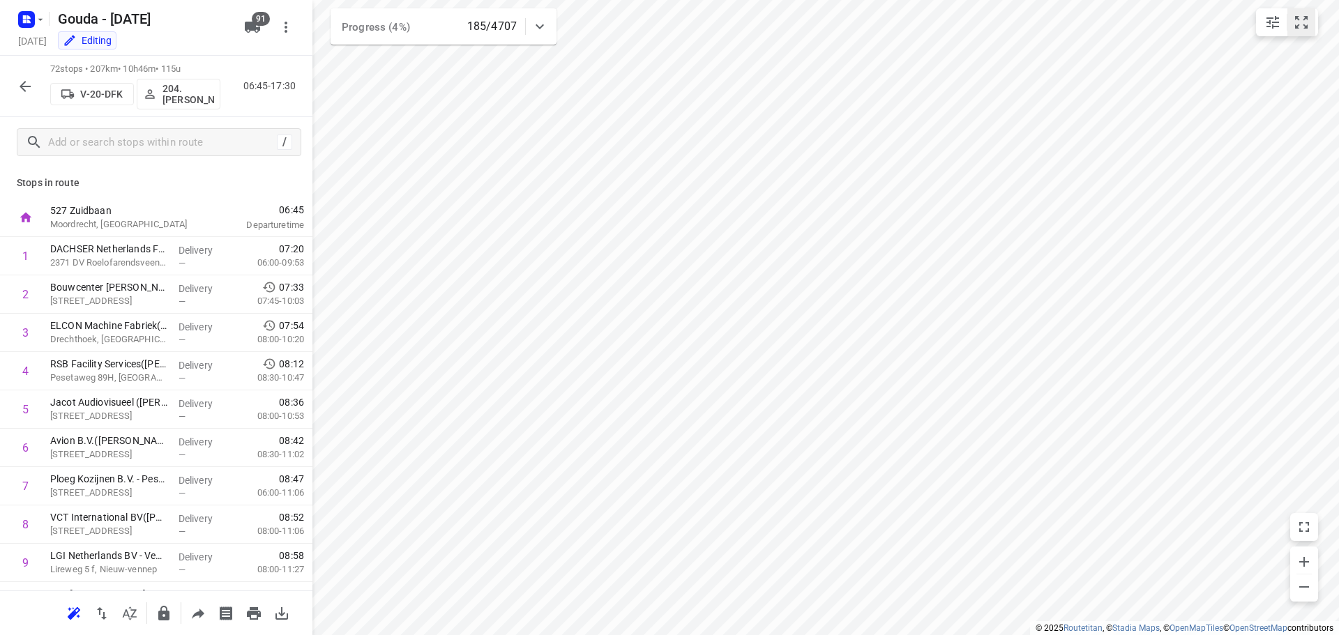
click at [1310, 20] on button "small contained button group" at bounding box center [1301, 22] width 28 height 28
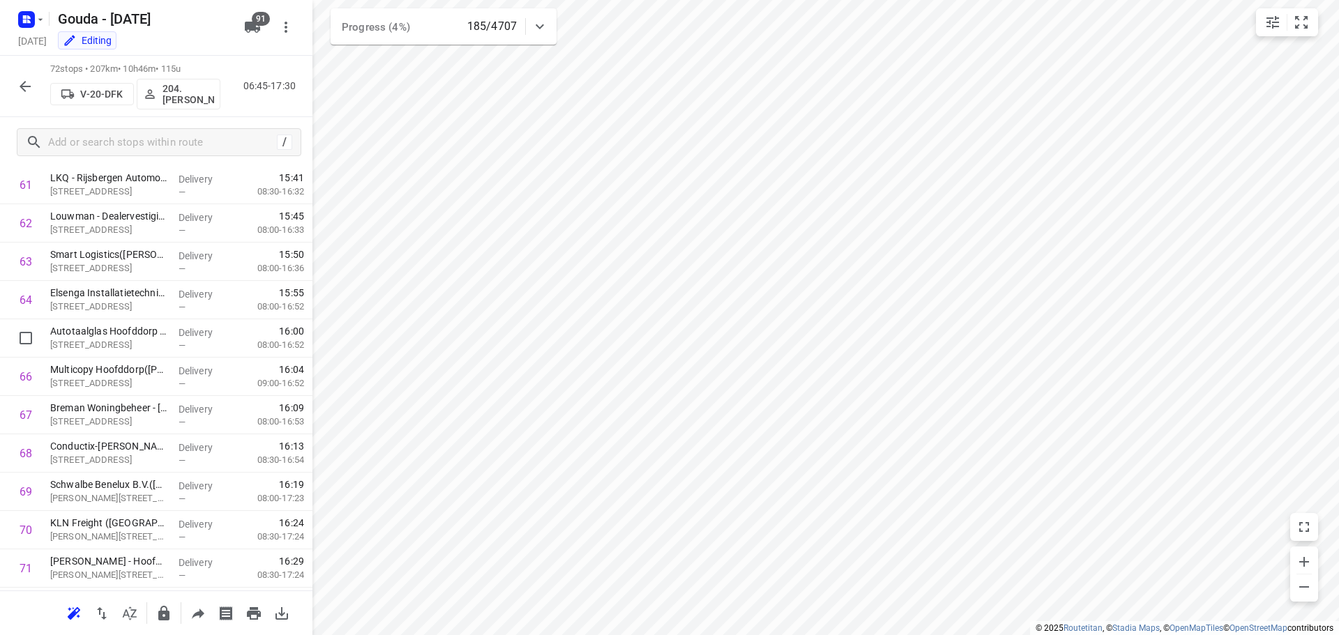
scroll to position [2446, 0]
click at [29, 81] on icon "button" at bounding box center [25, 86] width 17 height 17
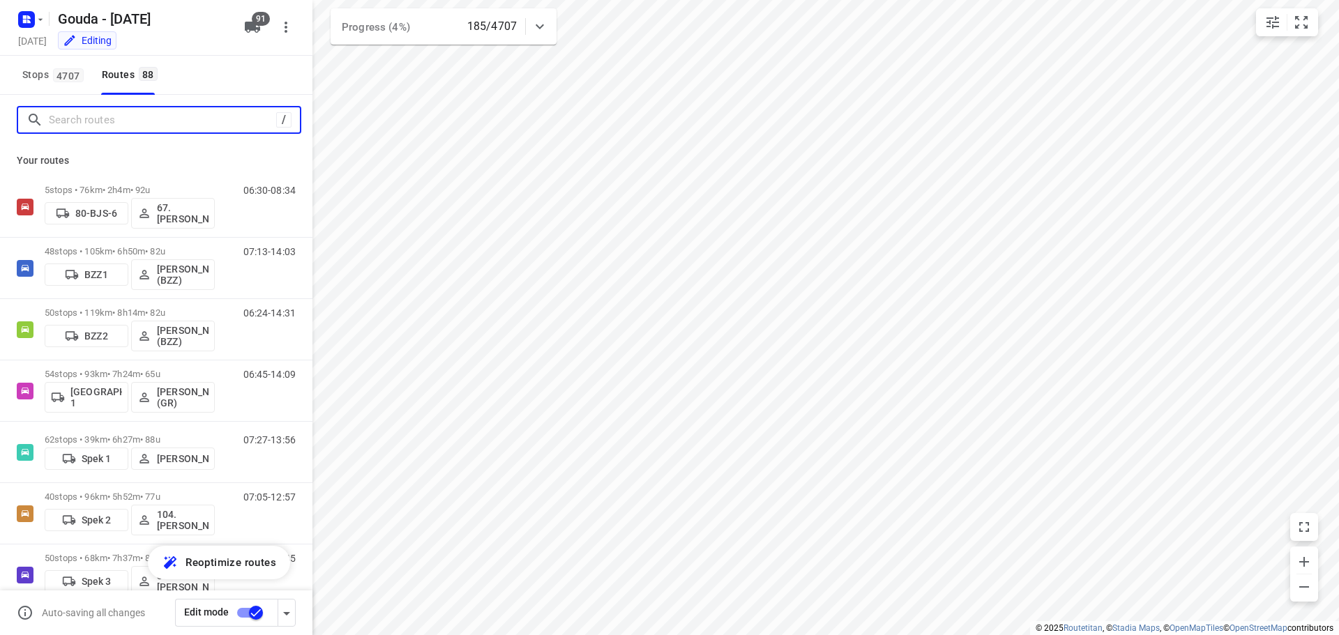
click at [165, 118] on input "Search routes" at bounding box center [162, 120] width 227 height 22
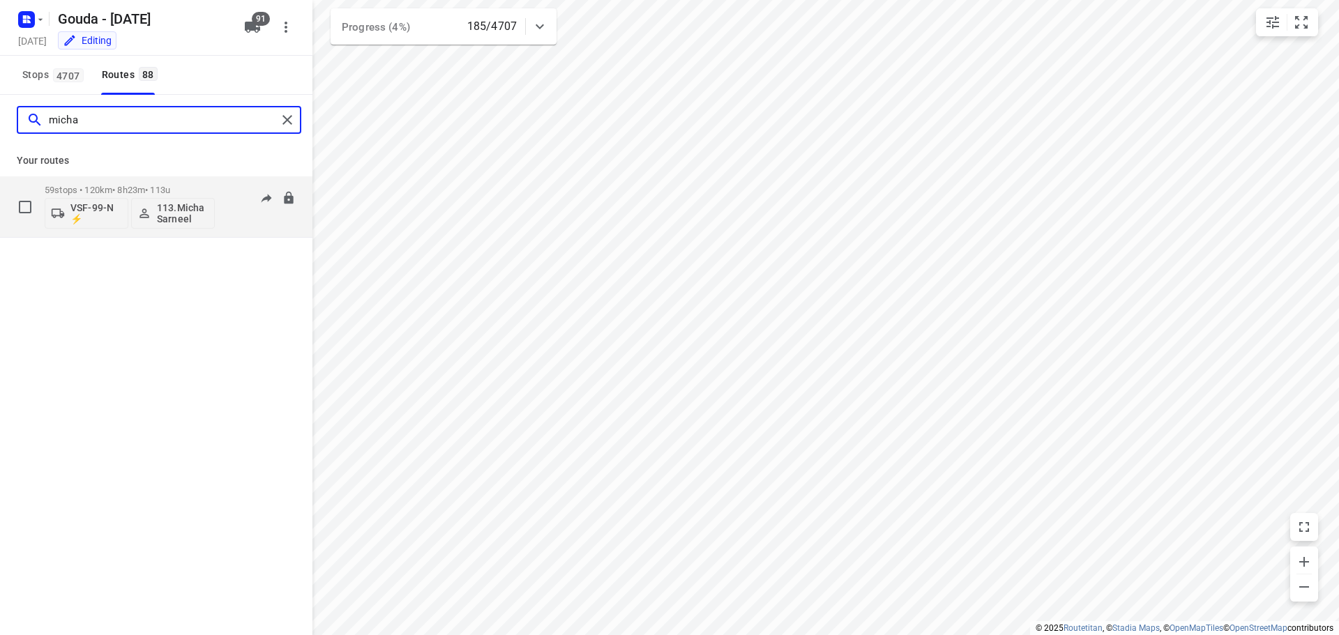
type input "micha"
click at [153, 183] on div "59 stops • 120km • 8h23m • 113u VSF-99-N ⚡ 113.Micha Sarneel" at bounding box center [130, 207] width 170 height 58
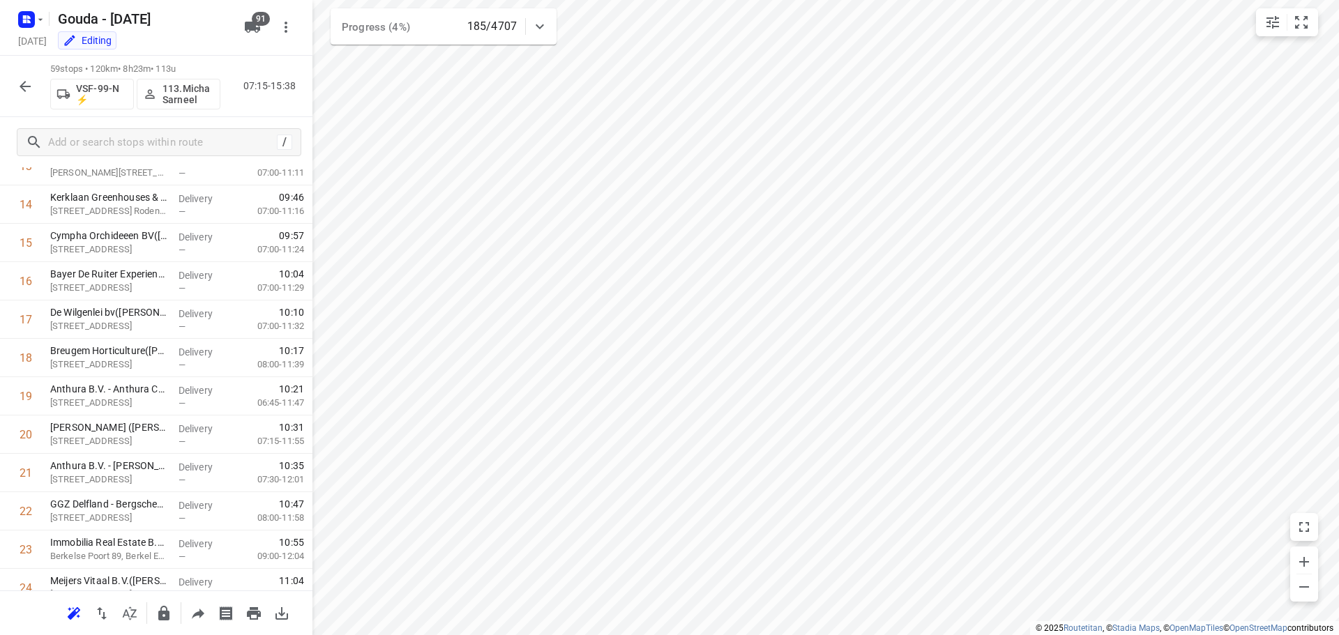
scroll to position [0, 0]
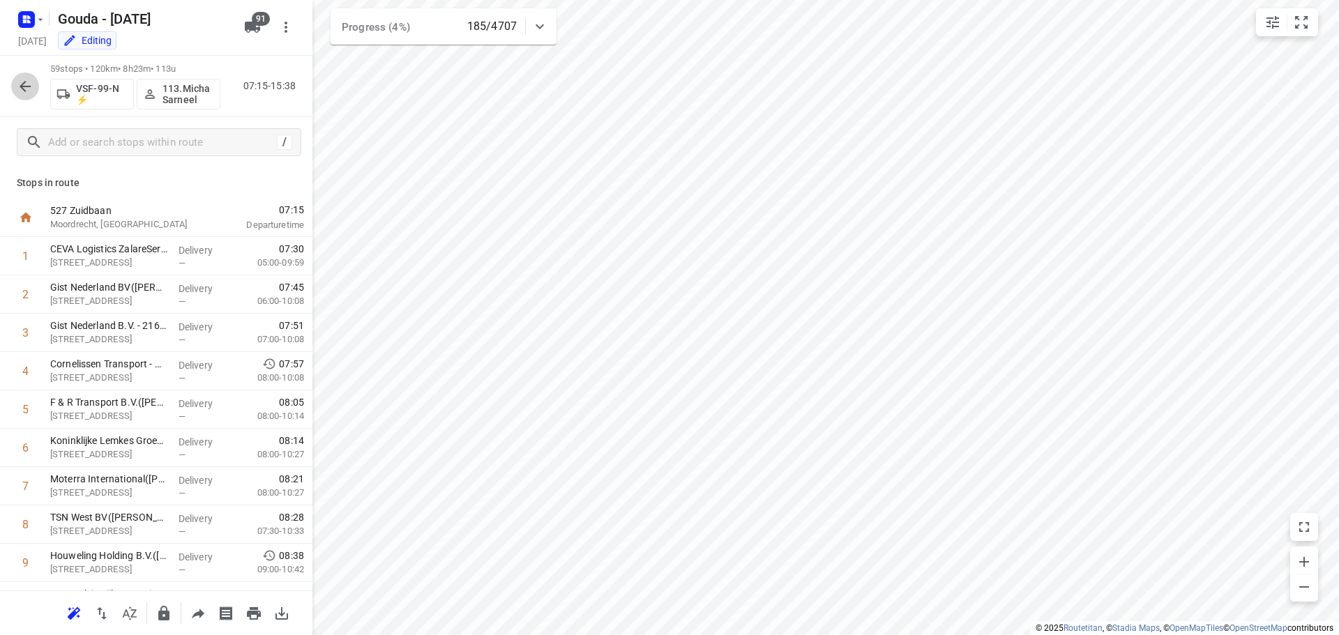
click at [25, 87] on icon "button" at bounding box center [25, 86] width 17 height 17
drag, startPoint x: 150, startPoint y: 188, endPoint x: 289, endPoint y: 201, distance: 139.3
click at [158, 188] on p "Stops in route" at bounding box center [156, 183] width 279 height 15
drag, startPoint x: 166, startPoint y: 191, endPoint x: 186, endPoint y: 181, distance: 22.5
click at [177, 183] on div "Stops in route 527 Zuidbaan Moordrecht, Netherlands 06:53 Started 1 Duynie Hold…" at bounding box center [156, 378] width 312 height 423
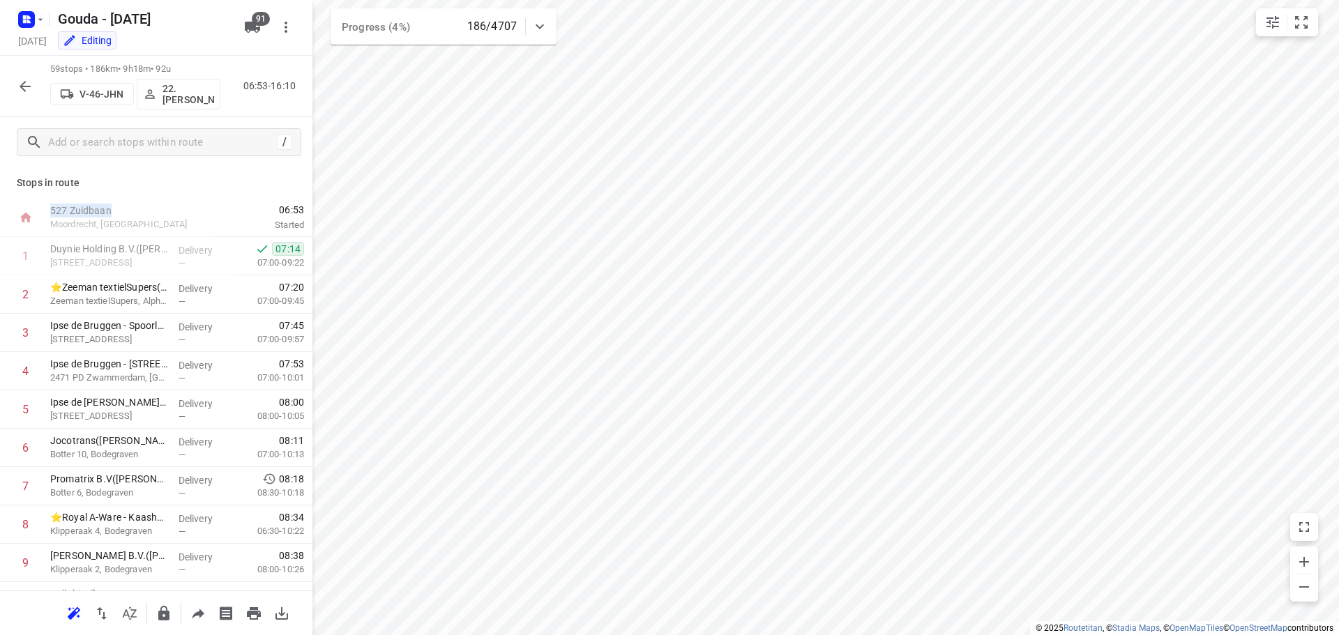
click at [31, 79] on icon "button" at bounding box center [25, 86] width 17 height 17
click at [15, 89] on button "button" at bounding box center [25, 87] width 28 height 28
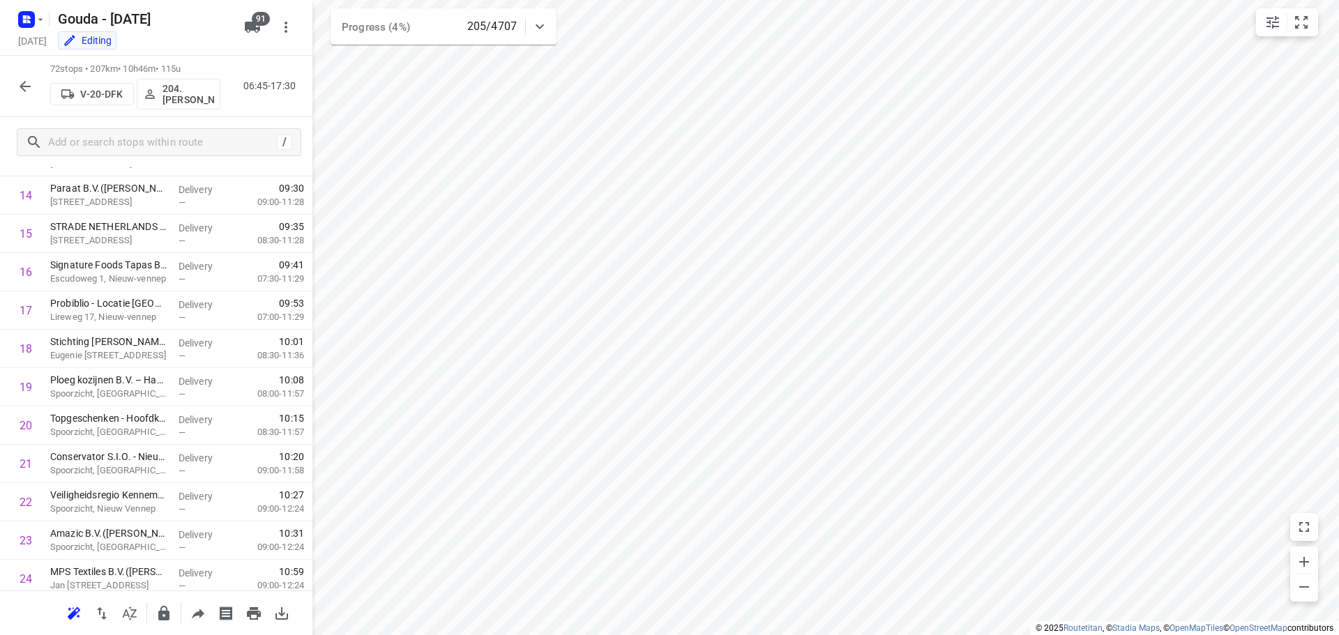
scroll to position [75, 0]
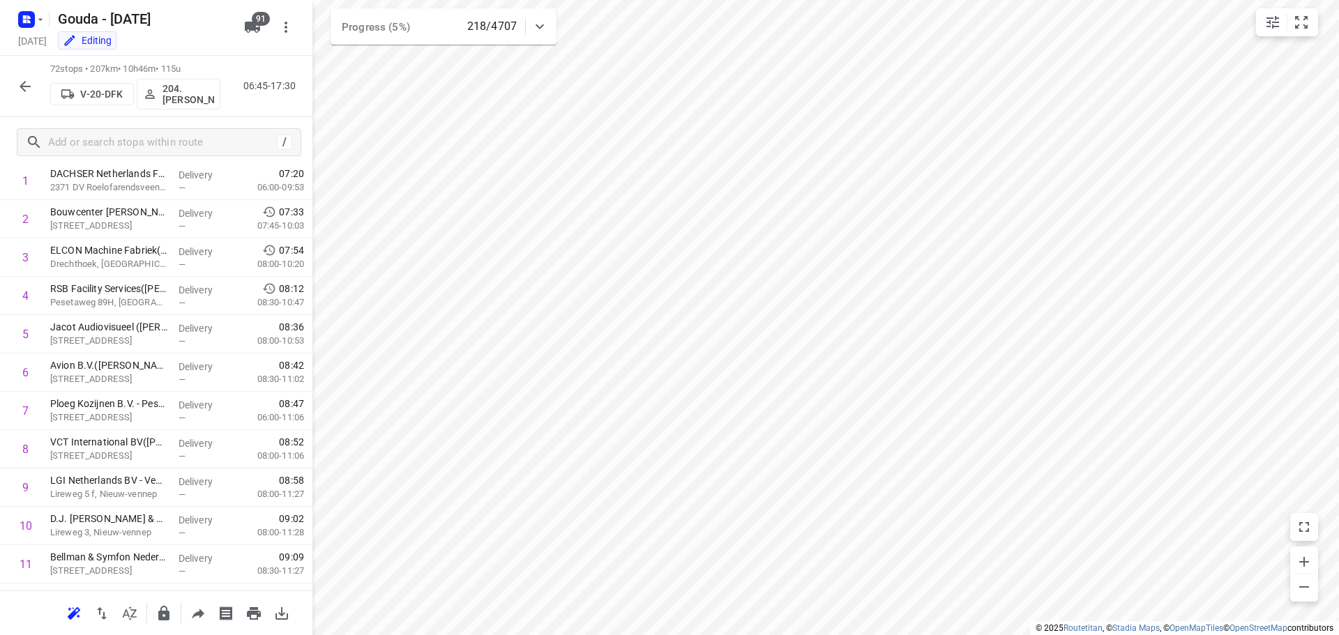
drag, startPoint x: 19, startPoint y: 85, endPoint x: 27, endPoint y: 84, distance: 8.4
click at [27, 84] on icon "button" at bounding box center [25, 86] width 17 height 17
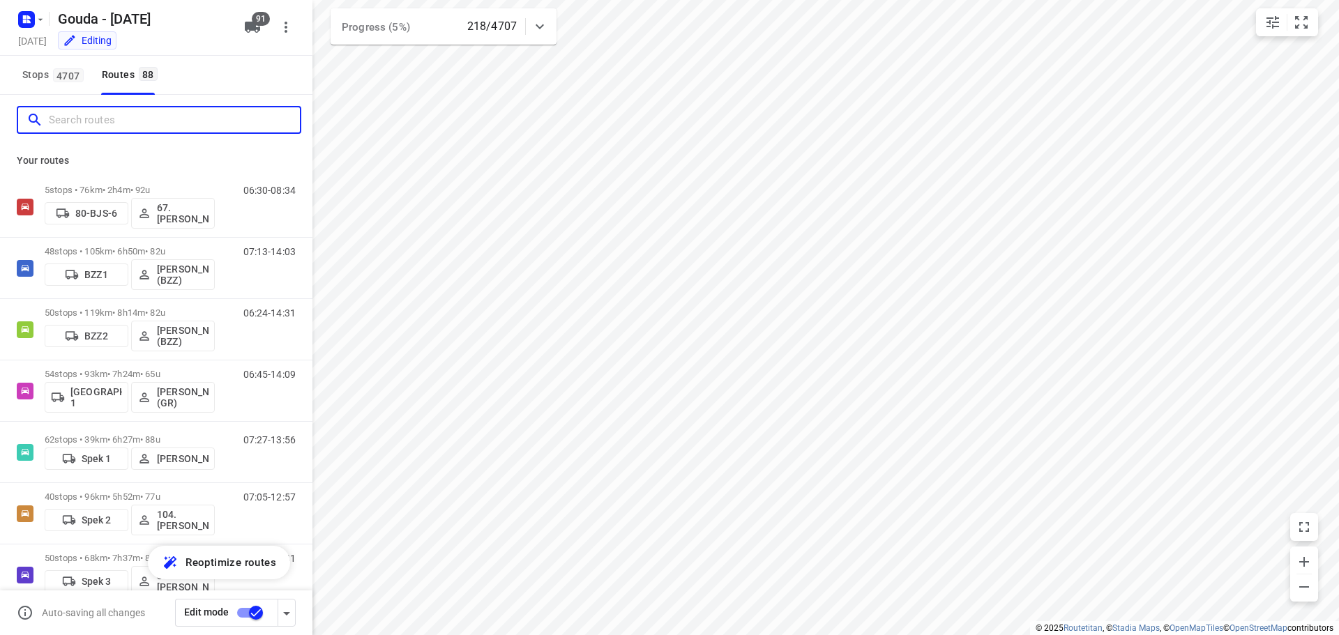
click at [69, 126] on input "Search routes" at bounding box center [174, 120] width 251 height 22
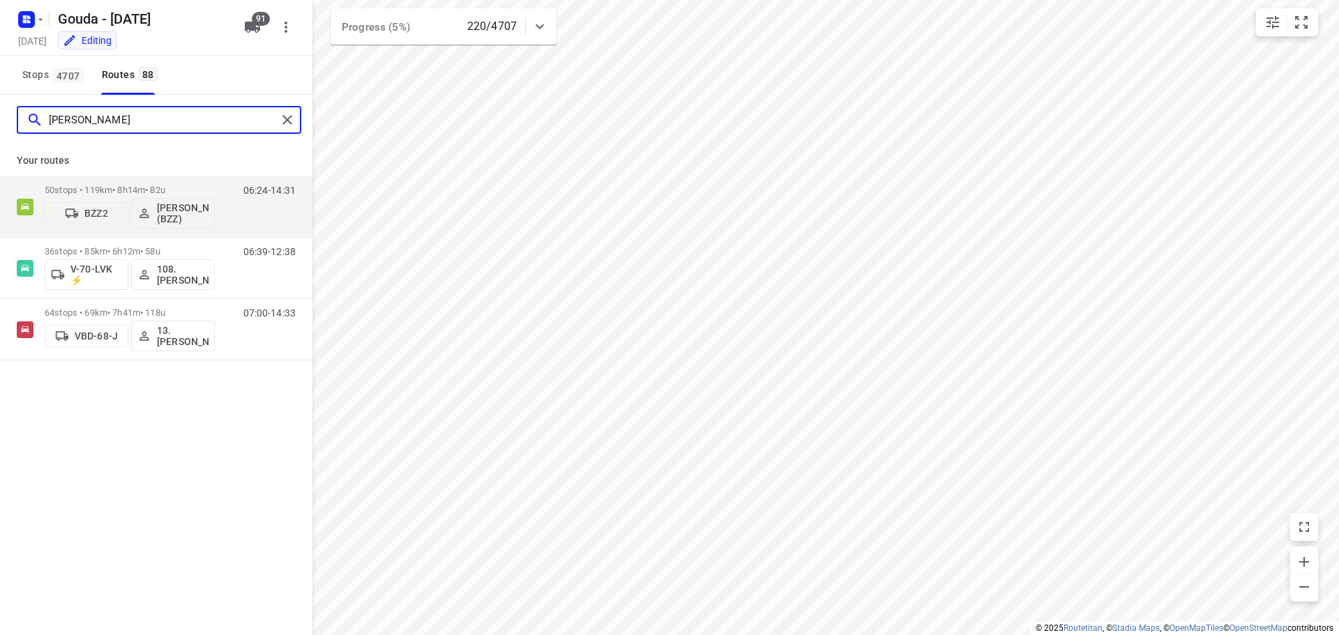
type input "dennis"
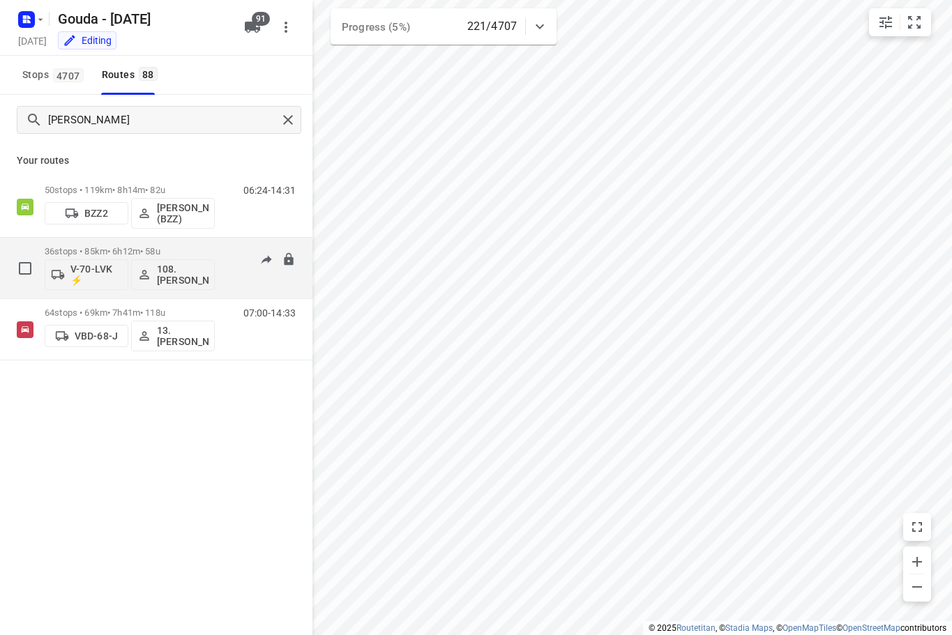
click at [190, 250] on p "36 stops • 85km • 6h12m • 58u" at bounding box center [130, 251] width 170 height 10
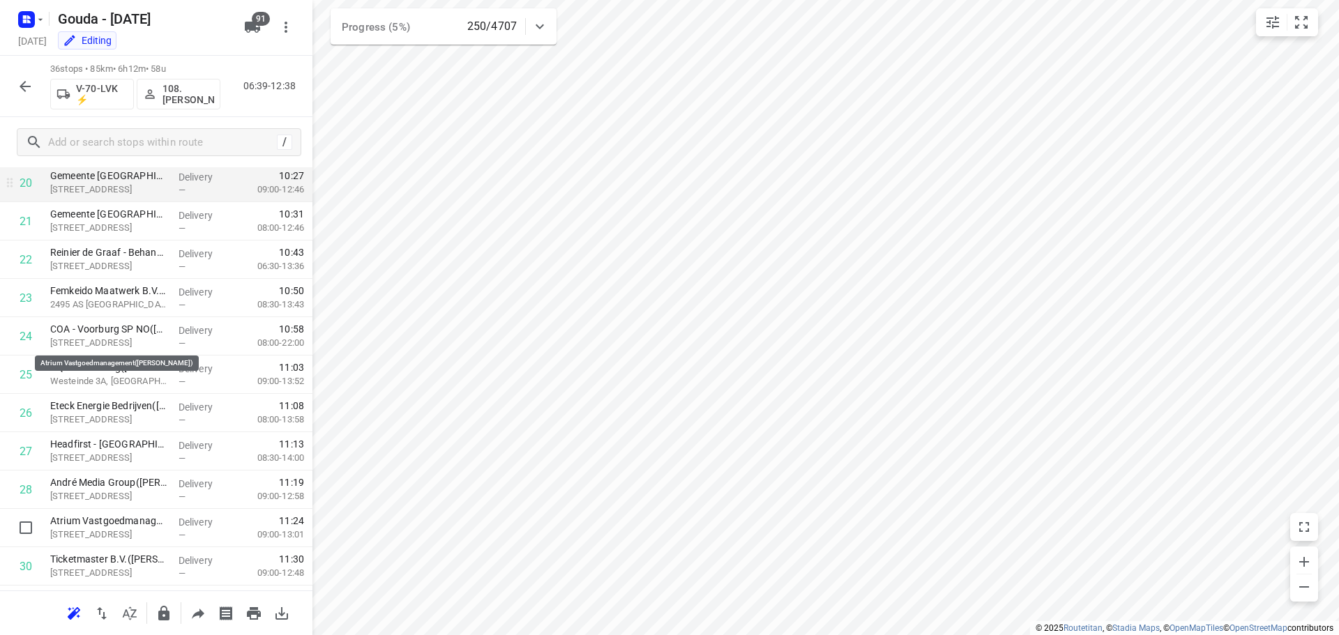
scroll to position [647, 0]
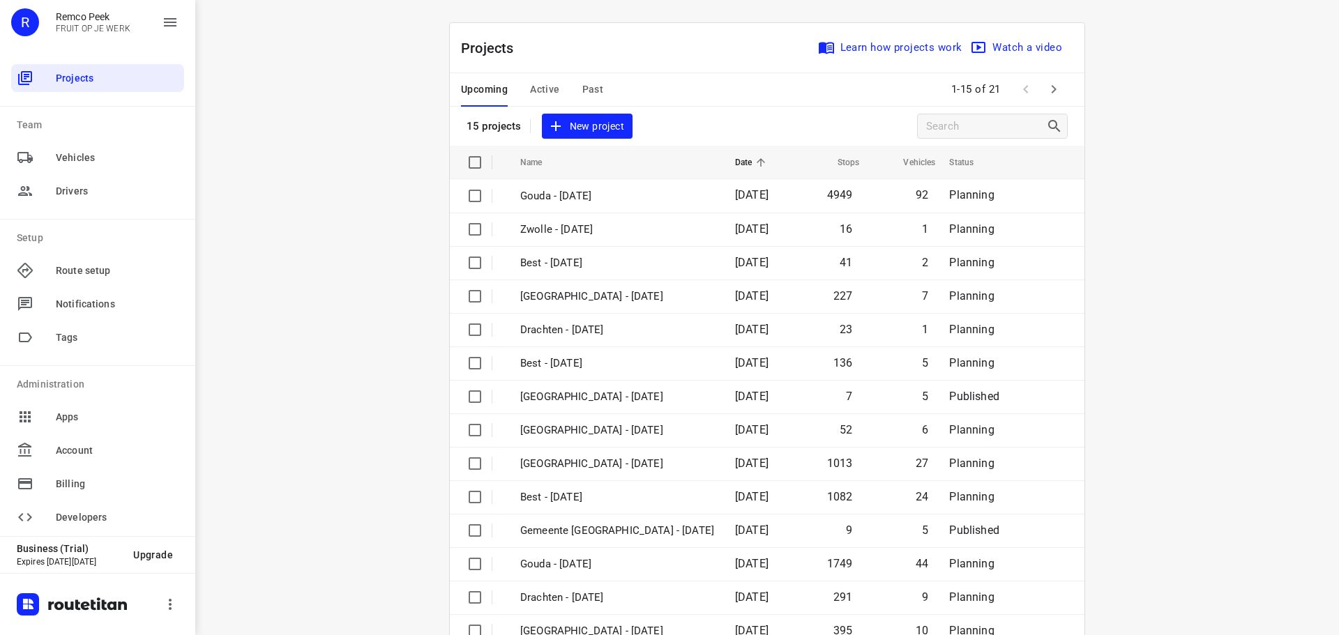
drag, startPoint x: 542, startPoint y: 86, endPoint x: 438, endPoint y: 1, distance: 133.9
click at [538, 80] on button "Active" at bounding box center [544, 89] width 29 height 33
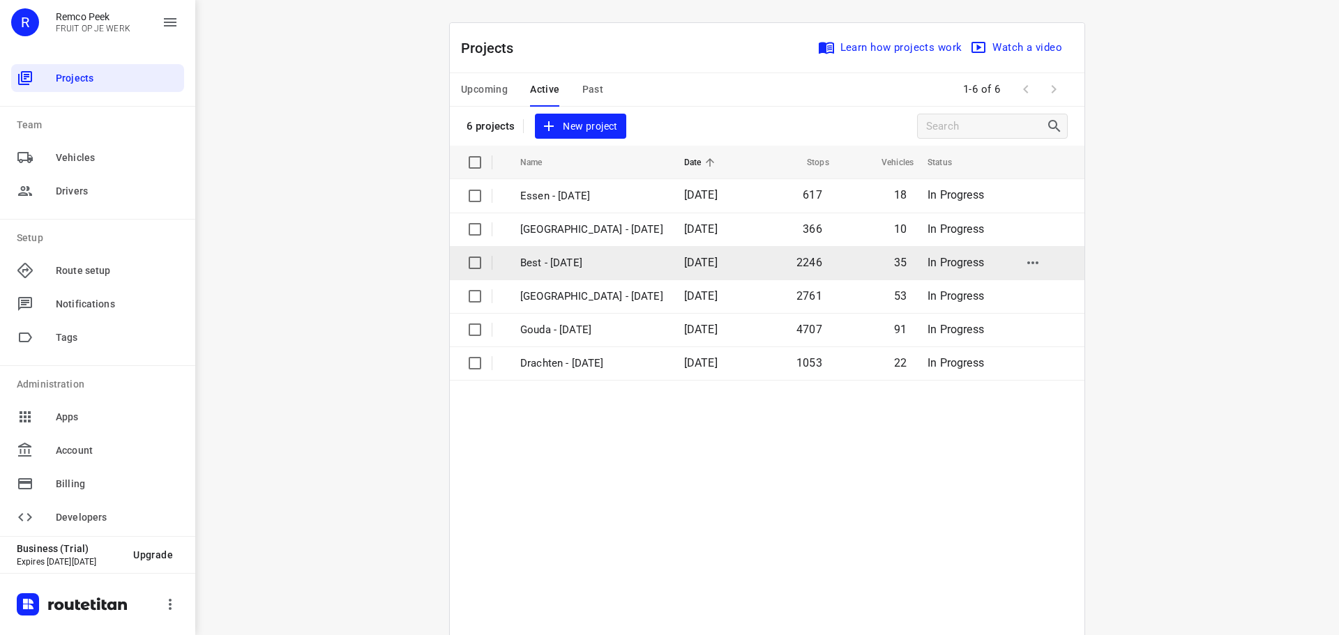
click at [569, 264] on p "Best - [DATE]" at bounding box center [591, 263] width 143 height 16
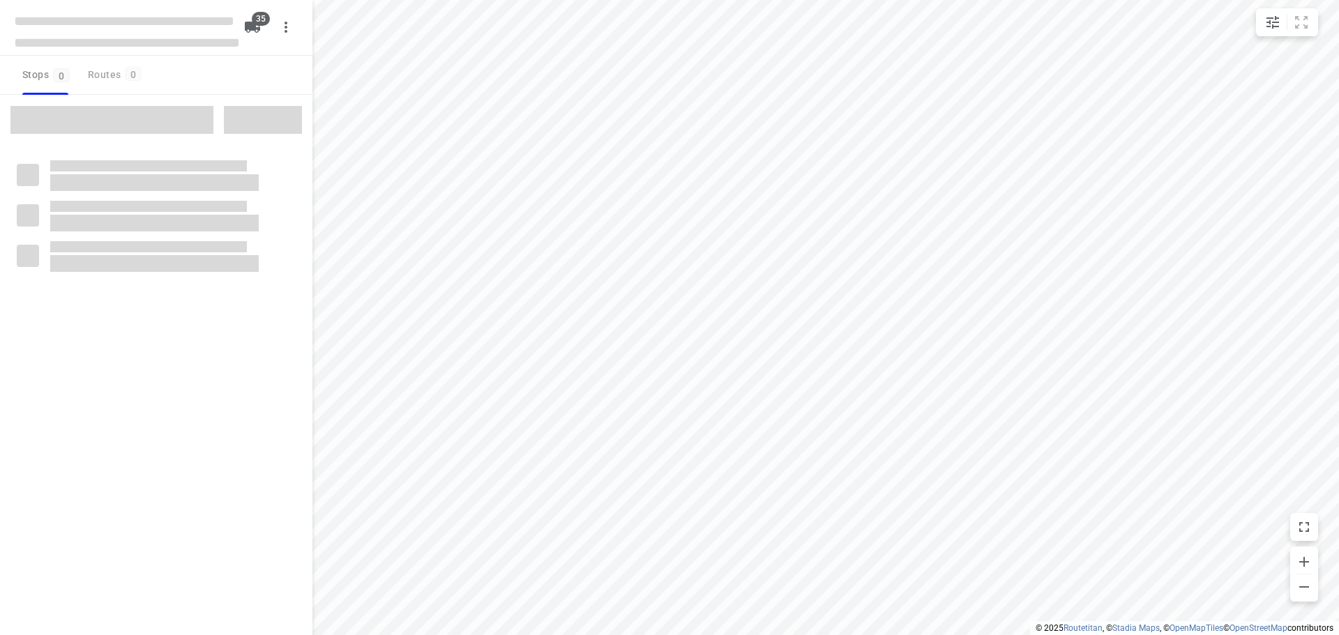
type input "distance"
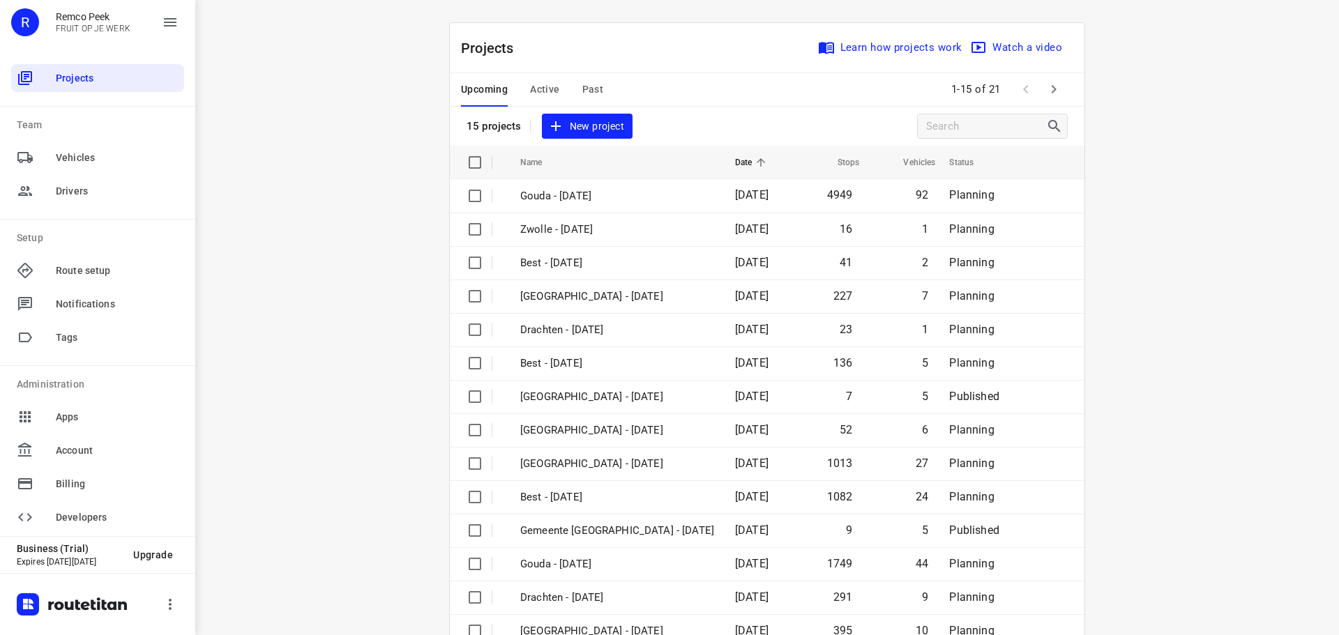
click at [533, 90] on span "Active" at bounding box center [544, 89] width 29 height 17
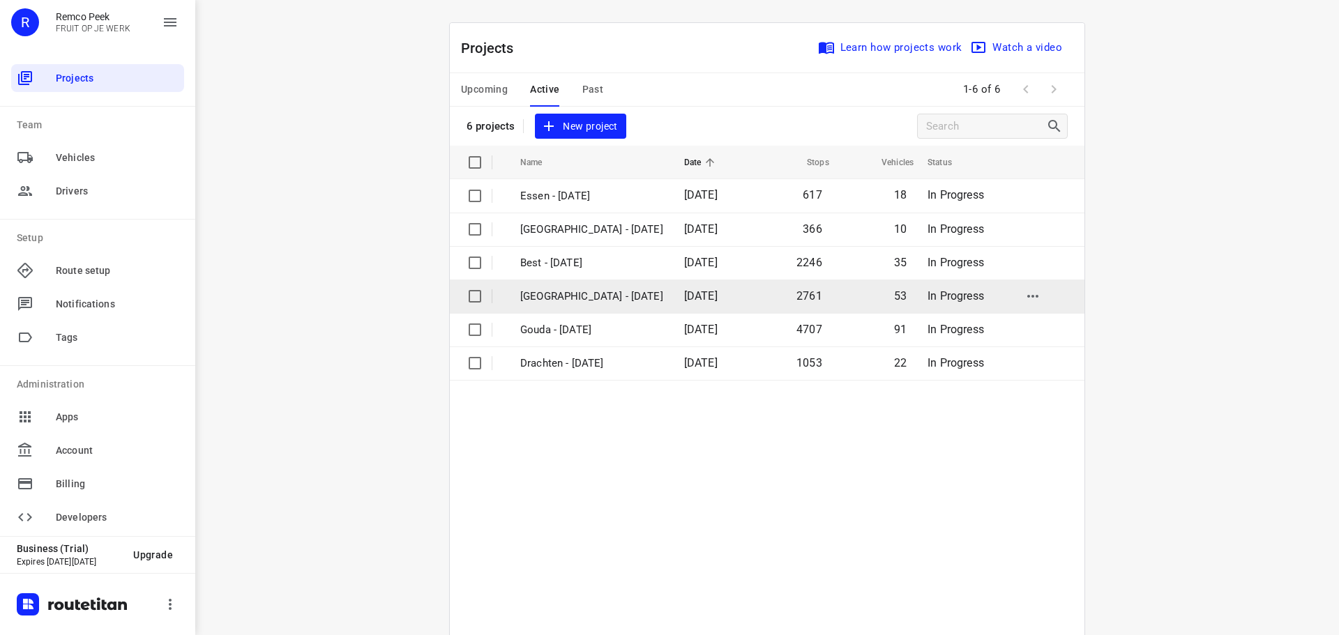
click at [578, 301] on p "[GEOGRAPHIC_DATA] - [DATE]" at bounding box center [591, 297] width 143 height 16
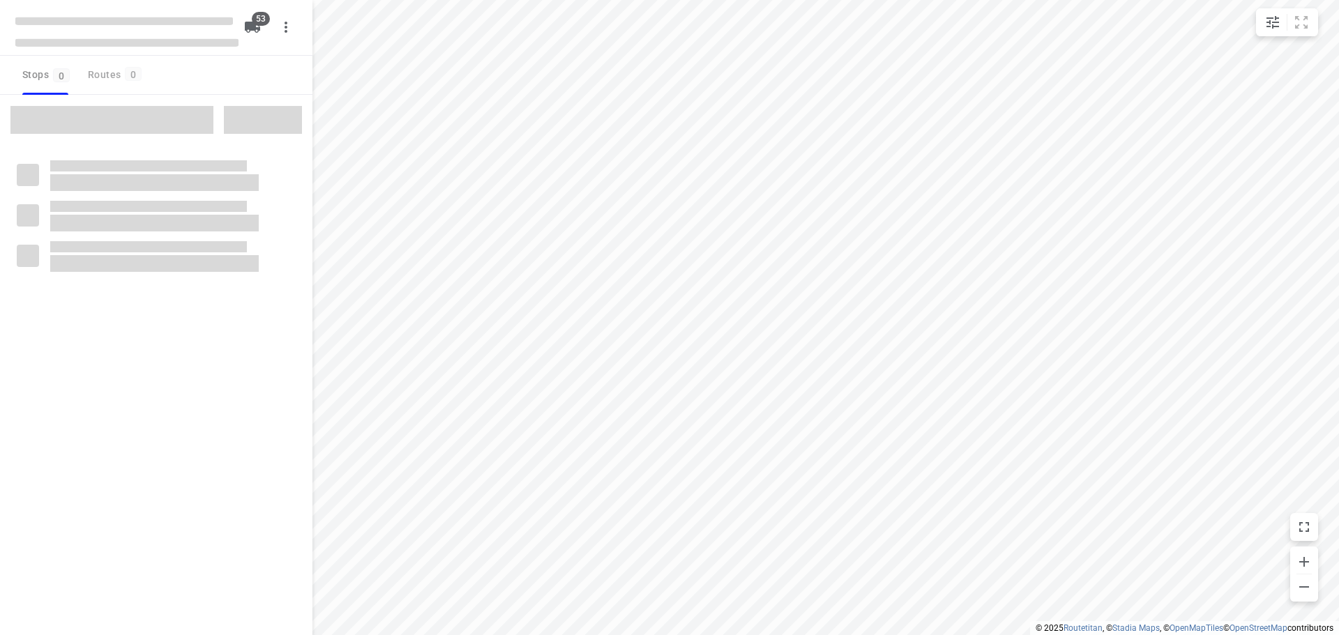
type input "distance"
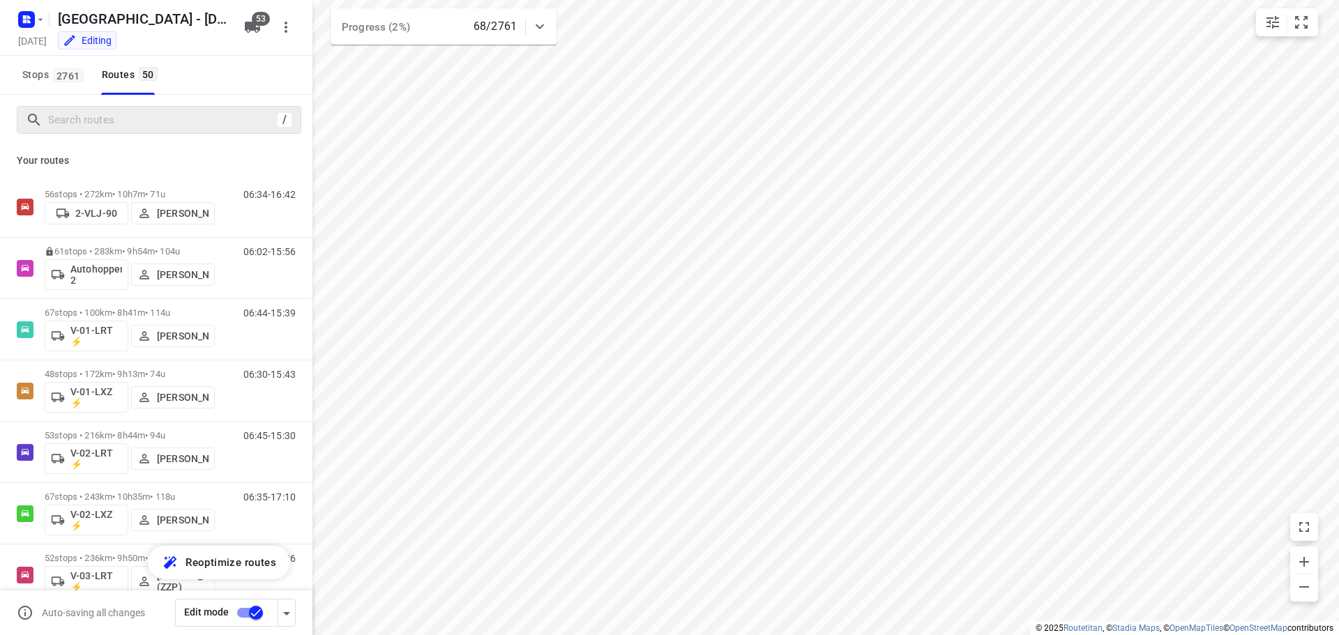
click at [111, 114] on div "/" at bounding box center [159, 120] width 285 height 28
click at [110, 114] on input "Search routes" at bounding box center [160, 120] width 223 height 22
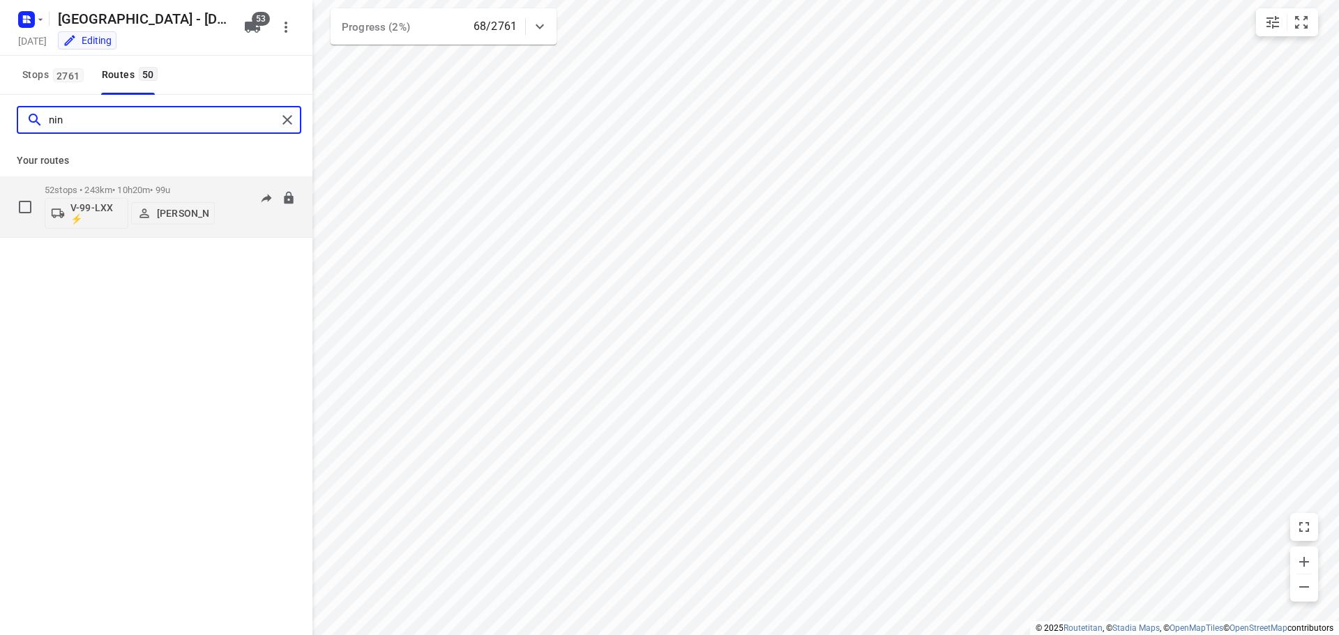
type input "nin"
click at [150, 183] on div "52 stops • 243km • 10h20m • 99u V-99-LXX ⚡ [PERSON_NAME]" at bounding box center [130, 207] width 170 height 58
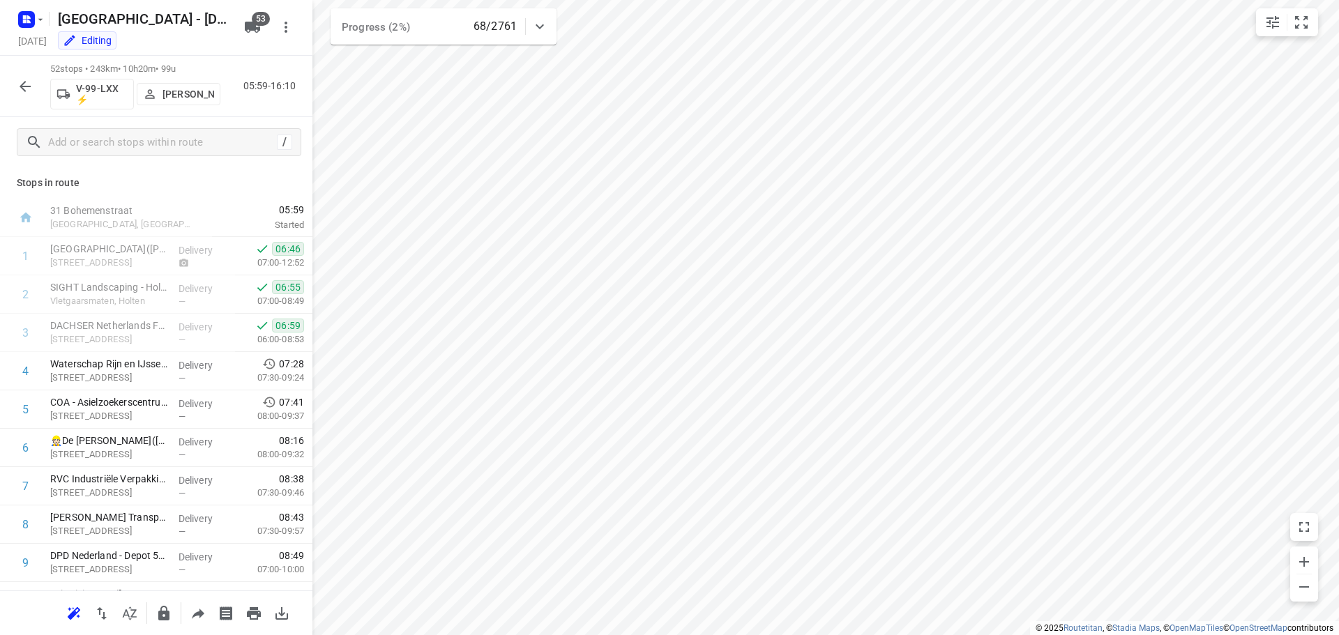
click at [175, 189] on p "Stops in route" at bounding box center [156, 183] width 279 height 15
click at [17, 86] on icon "button" at bounding box center [25, 86] width 17 height 17
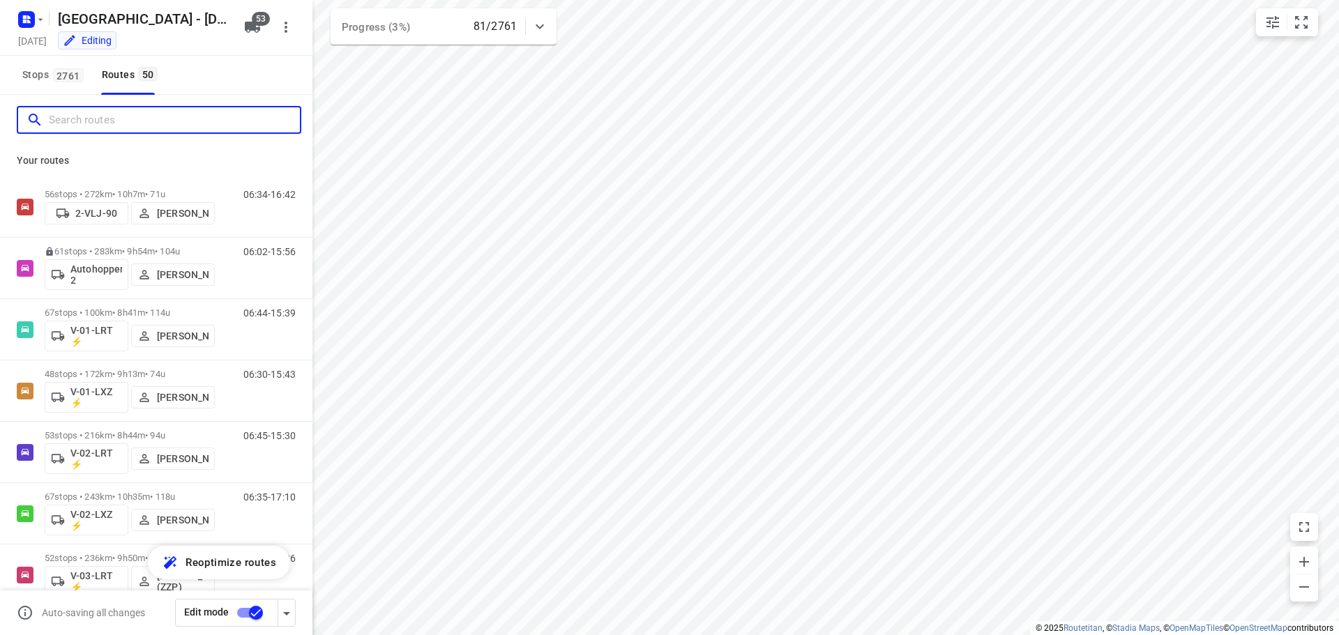
click at [146, 114] on input "Search routes" at bounding box center [174, 120] width 251 height 22
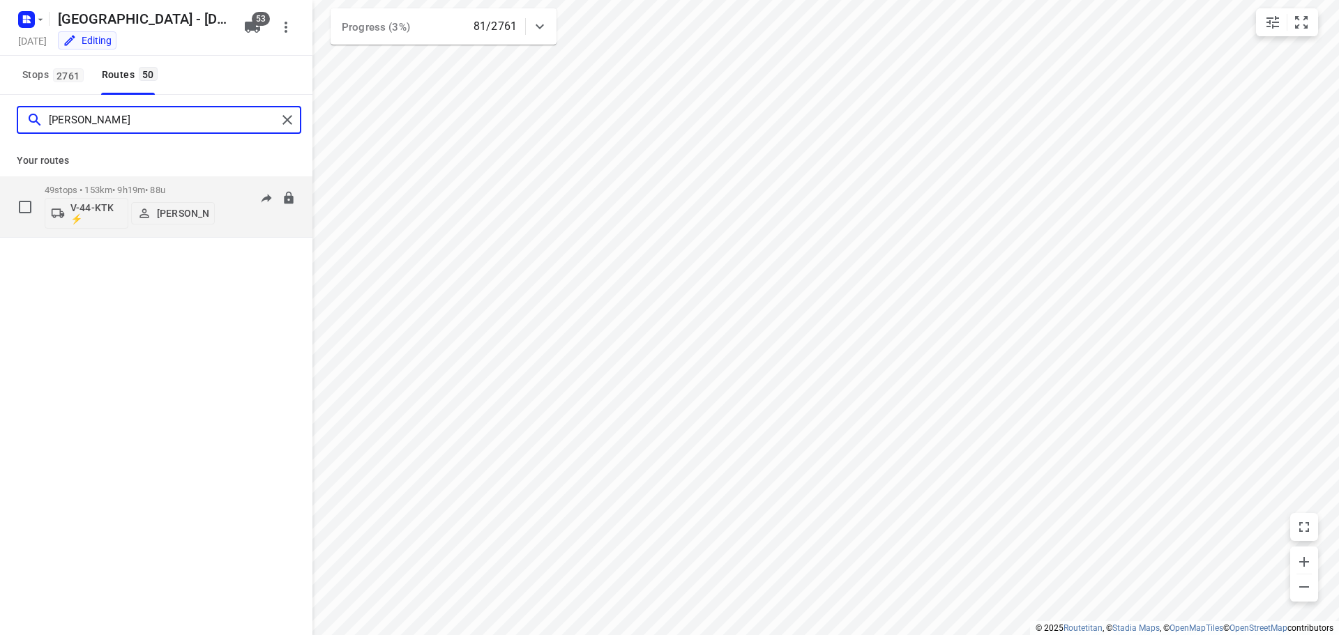
type input "[PERSON_NAME]"
click at [135, 190] on p "49 stops • 153km • 9h19m • 88u" at bounding box center [130, 190] width 170 height 10
